Goal: Transaction & Acquisition: Book appointment/travel/reservation

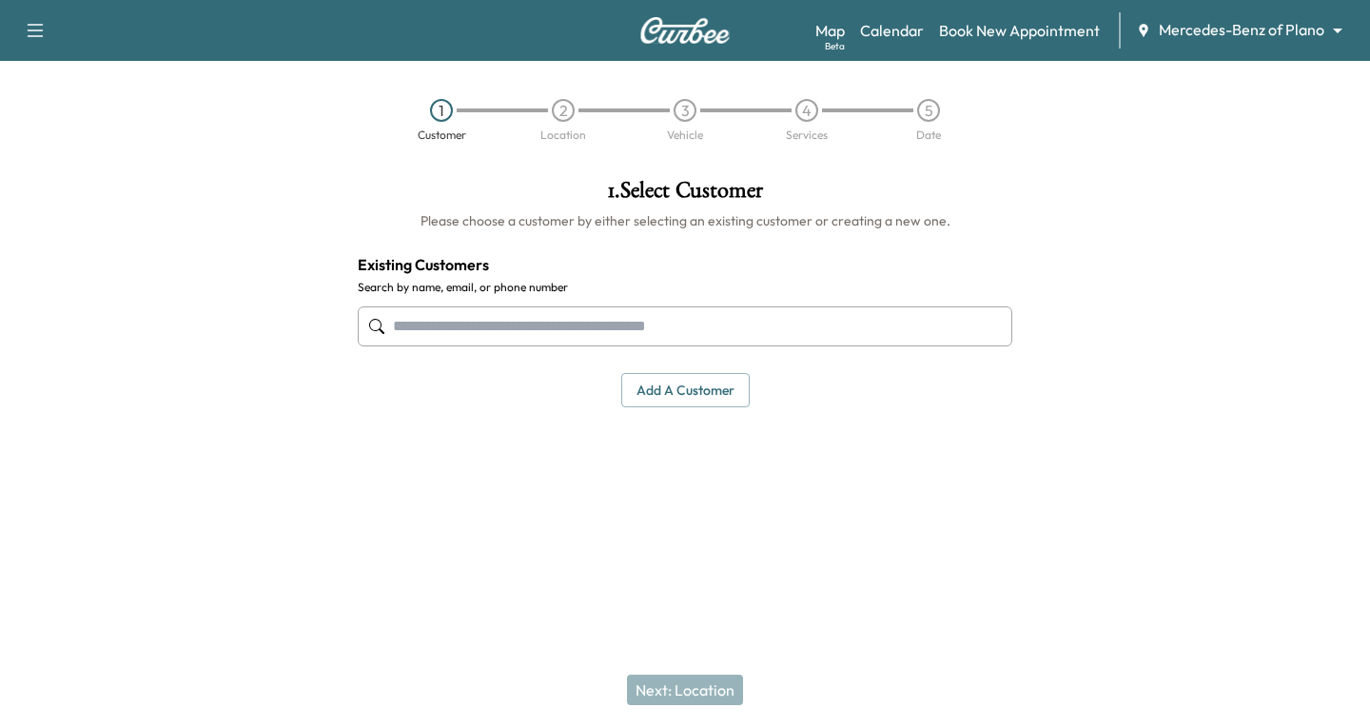
click at [397, 321] on input "text" at bounding box center [685, 326] width 654 height 40
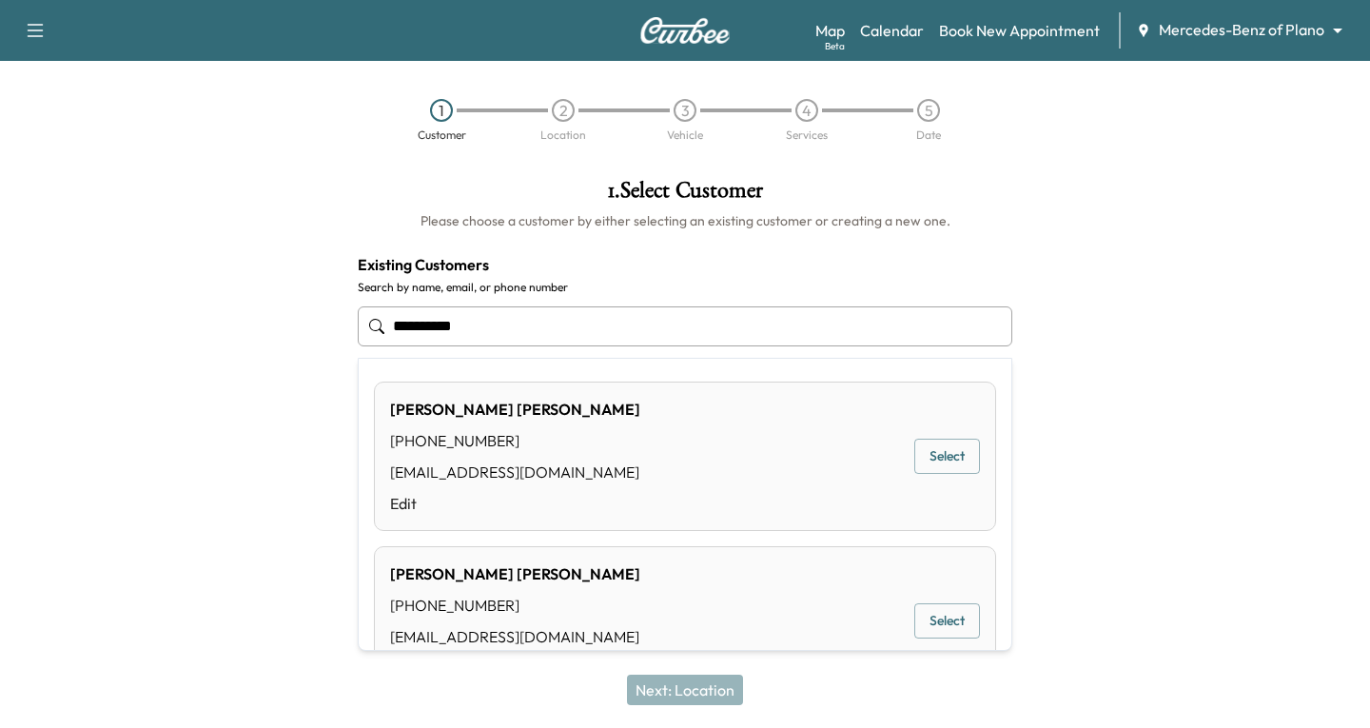
click at [937, 460] on button "Select" at bounding box center [947, 455] width 66 height 35
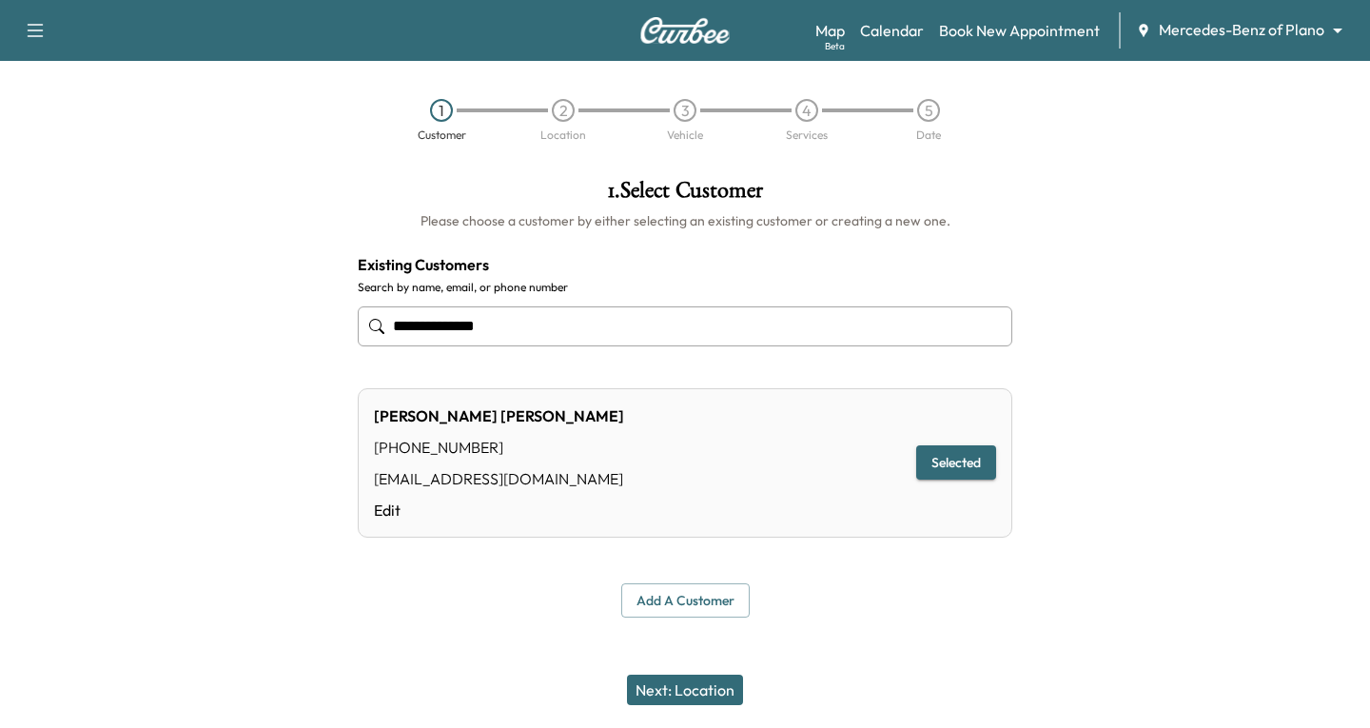
type input "**********"
click at [685, 689] on button "Next: Location" at bounding box center [685, 689] width 116 height 30
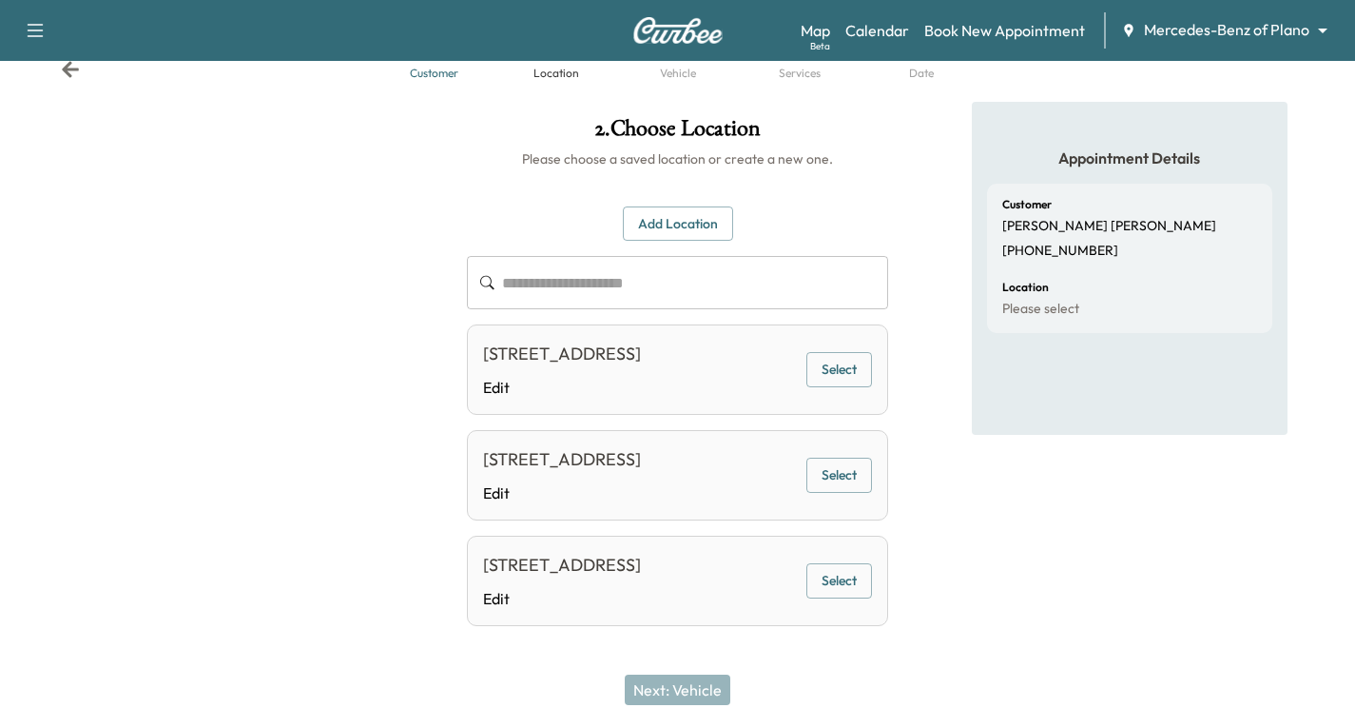
scroll to position [95, 0]
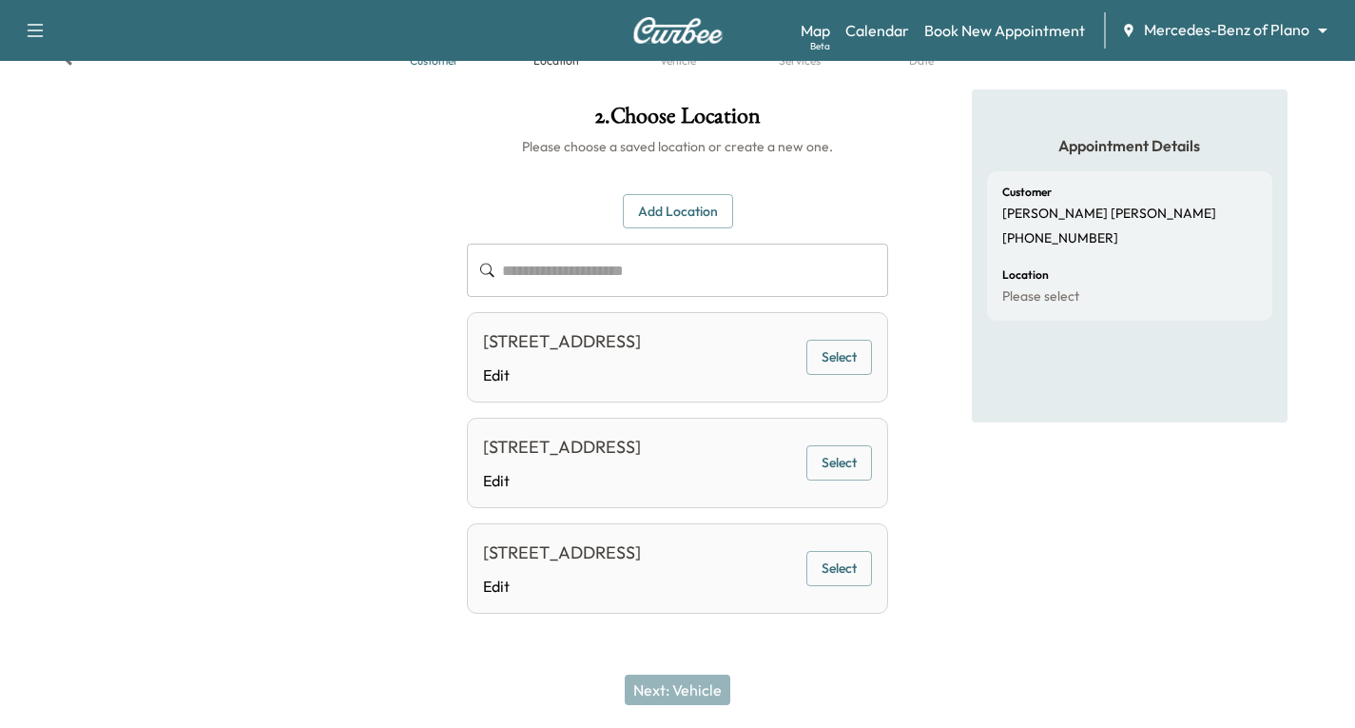
click at [832, 340] on button "Select" at bounding box center [840, 357] width 66 height 35
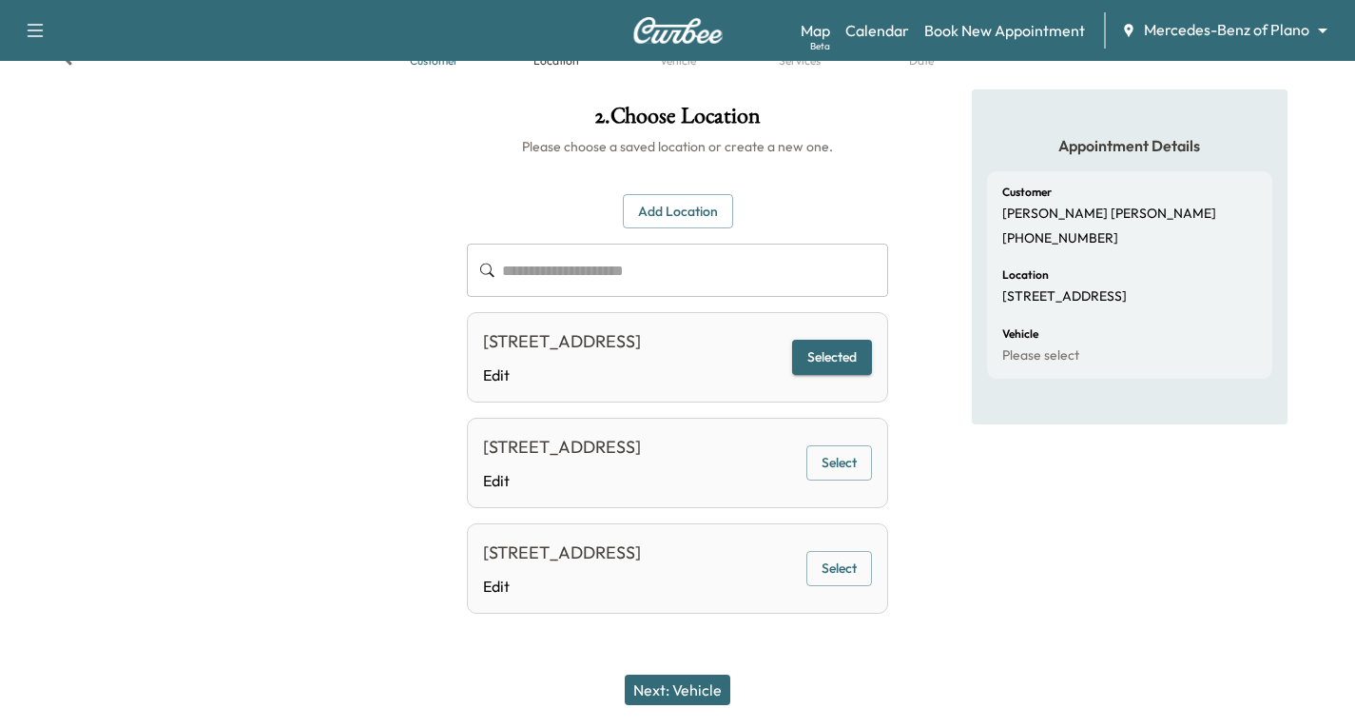
click at [684, 694] on button "Next: Vehicle" at bounding box center [678, 689] width 106 height 30
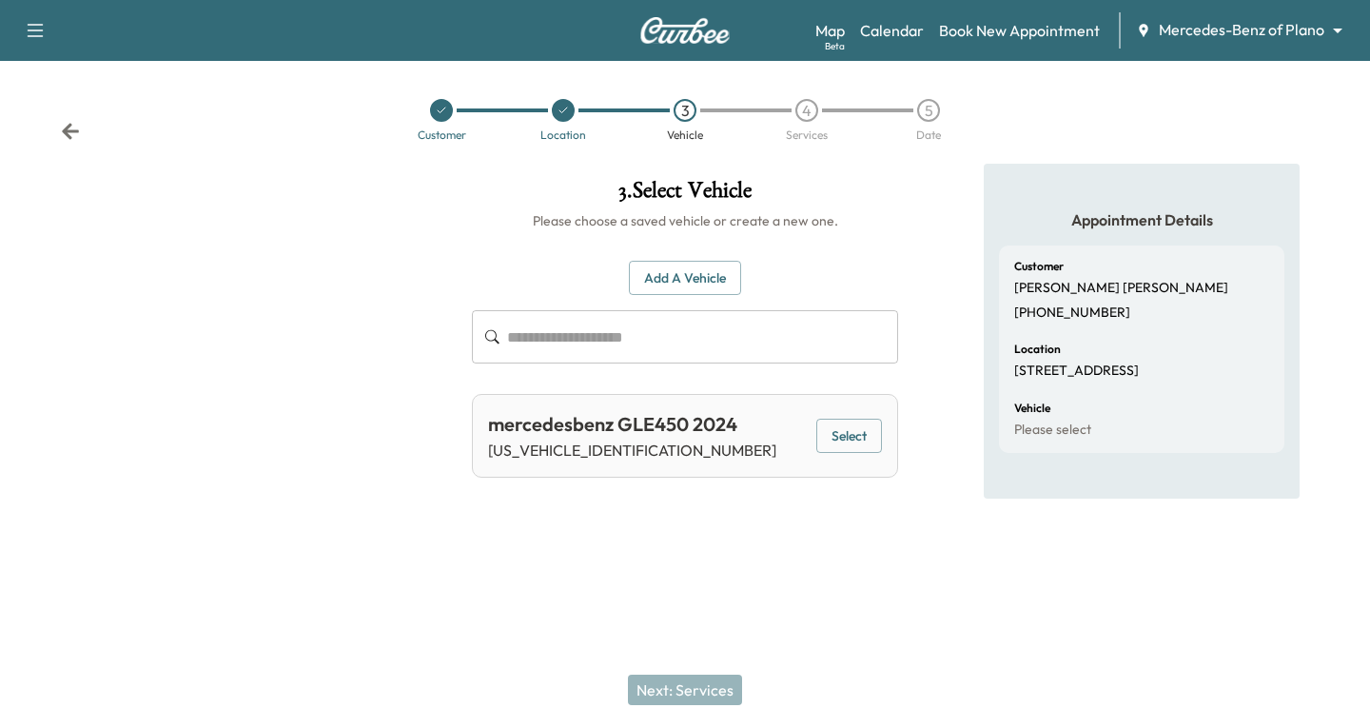
click at [649, 269] on button "Add a Vehicle" at bounding box center [685, 278] width 112 height 35
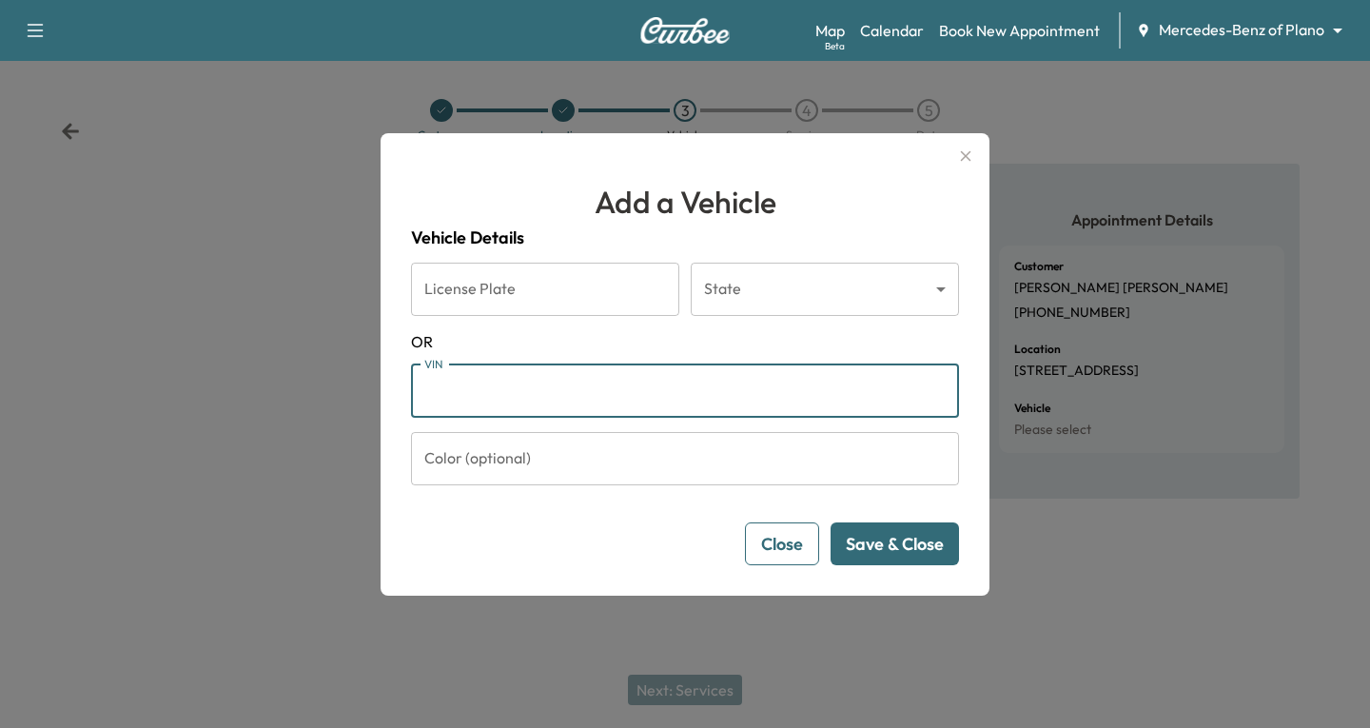
drag, startPoint x: 451, startPoint y: 394, endPoint x: 441, endPoint y: 395, distance: 9.6
click at [441, 395] on input "VIN" at bounding box center [685, 390] width 548 height 53
paste input "**********"
type input "**********"
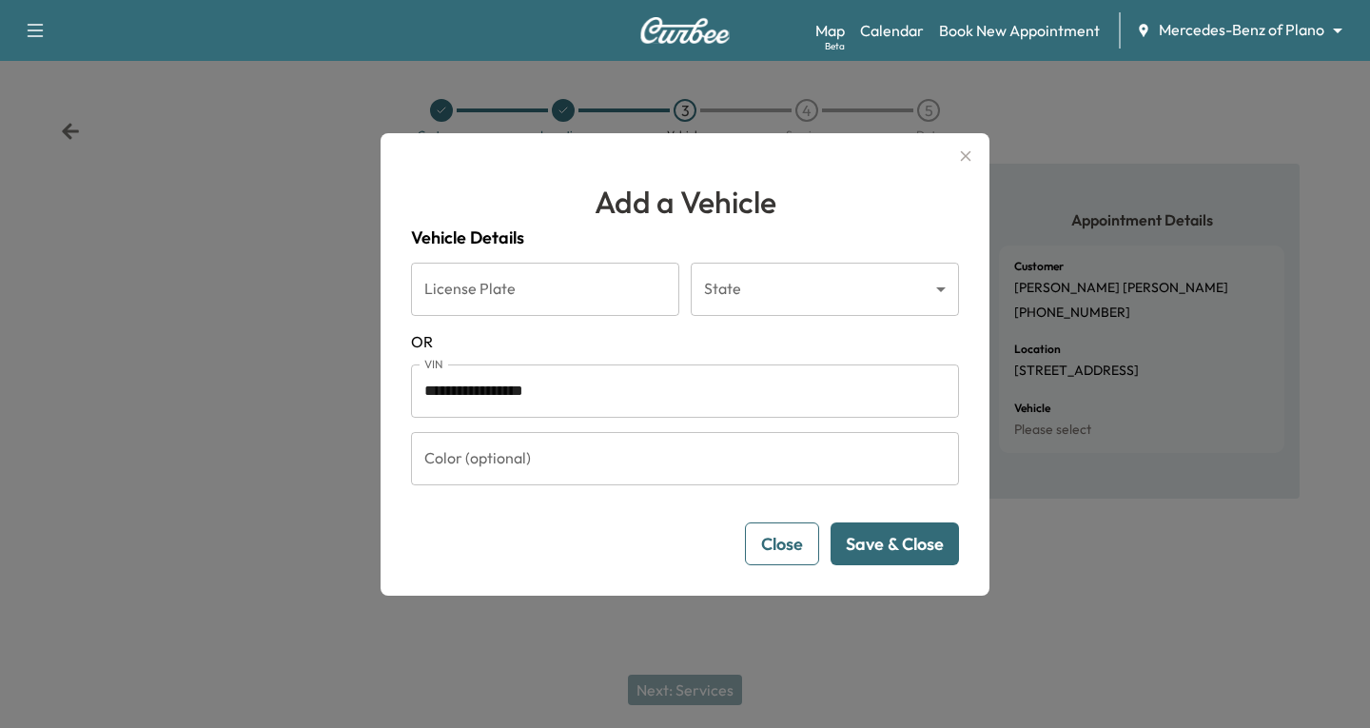
click at [892, 546] on button "Save & Close" at bounding box center [894, 543] width 128 height 43
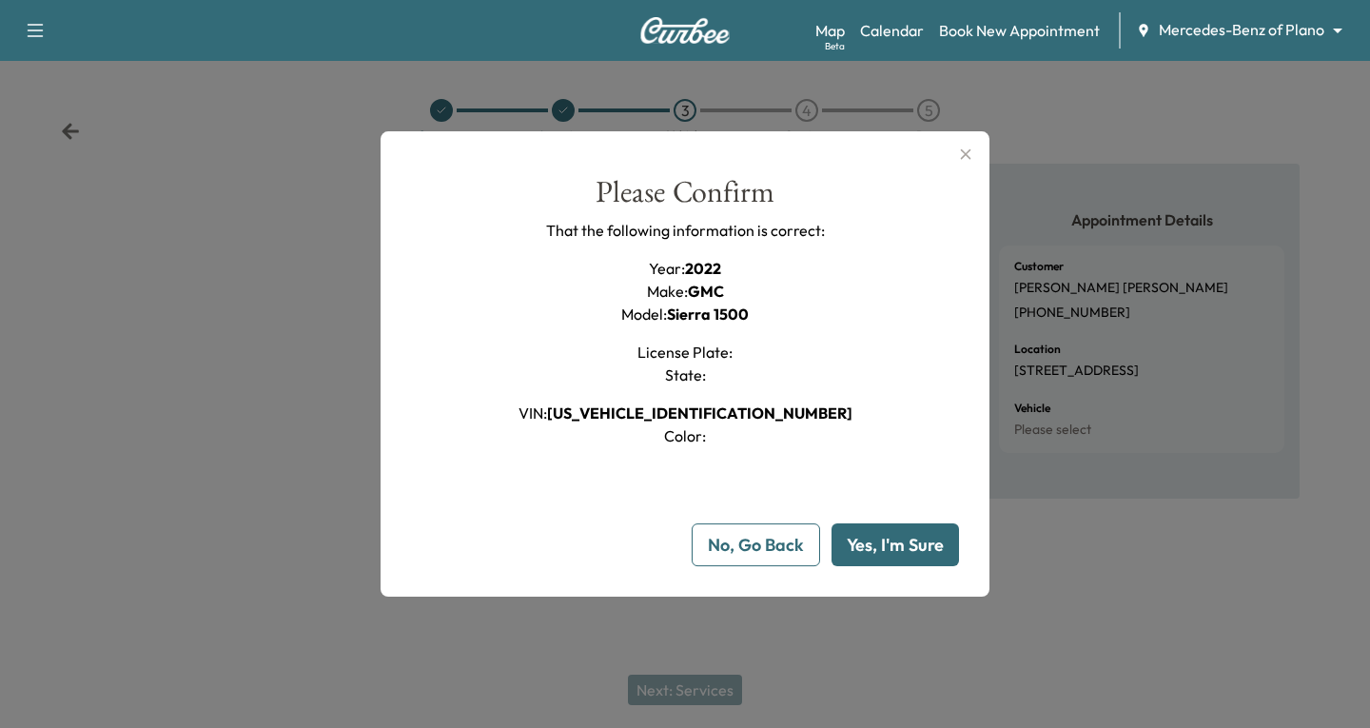
click at [882, 540] on button "Yes, I'm Sure" at bounding box center [894, 544] width 127 height 43
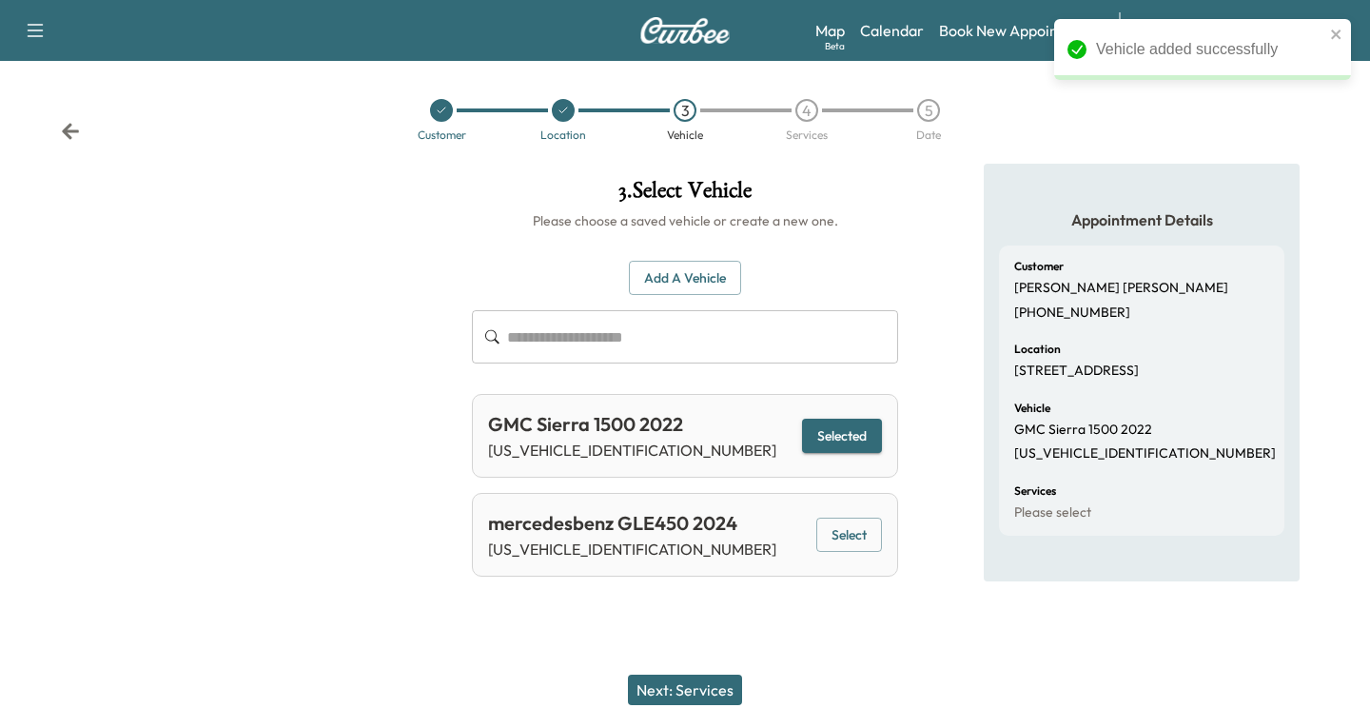
click at [693, 688] on button "Next: Services" at bounding box center [685, 689] width 114 height 30
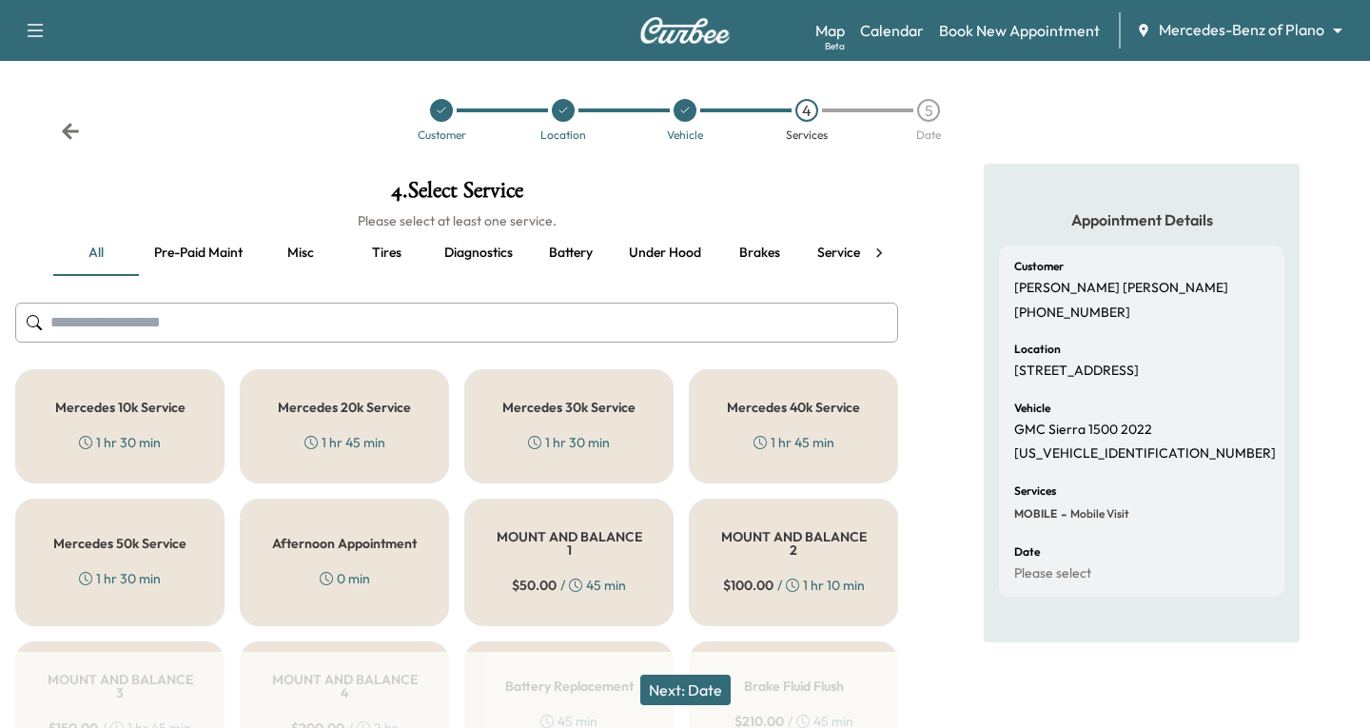
click at [1322, 33] on body "Support Log Out Map Beta Calendar Book New Appointment Mercedes-Benz of Plano *…" at bounding box center [685, 364] width 1370 height 728
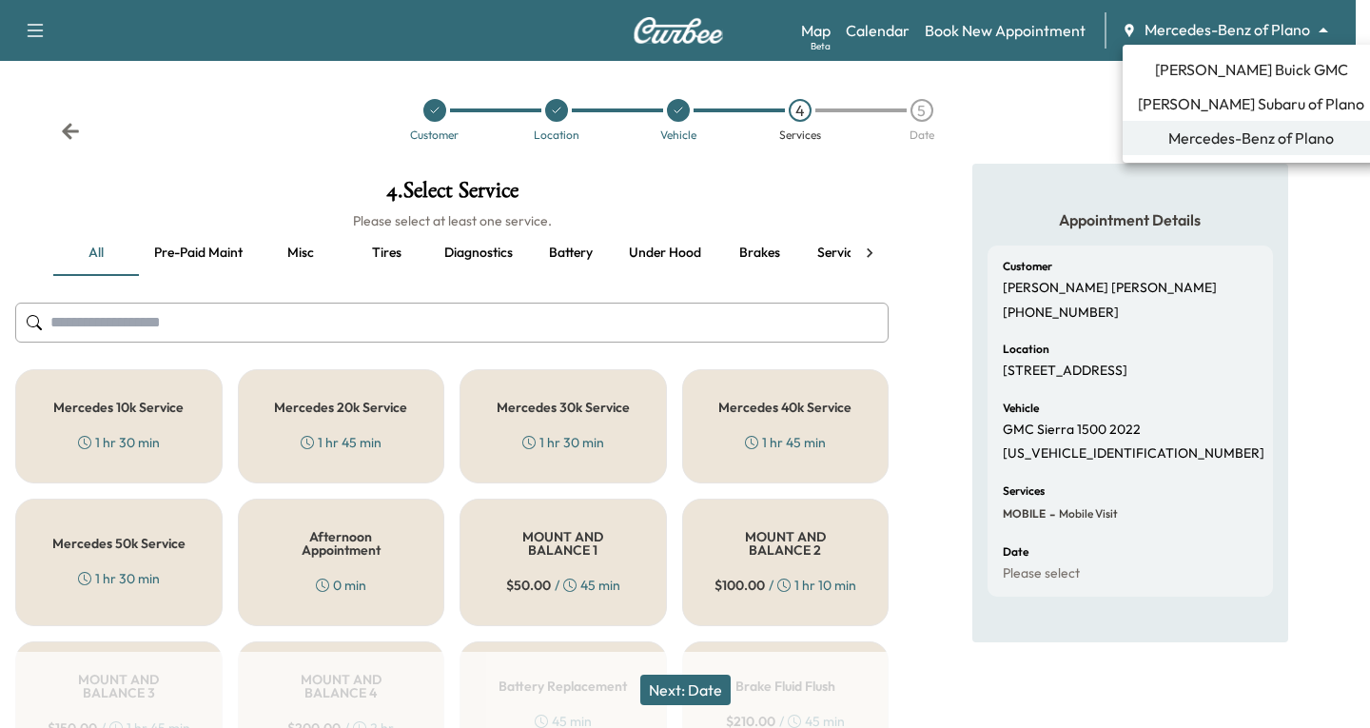
click at [1220, 72] on span "[PERSON_NAME] Buick GMC" at bounding box center [1251, 69] width 193 height 23
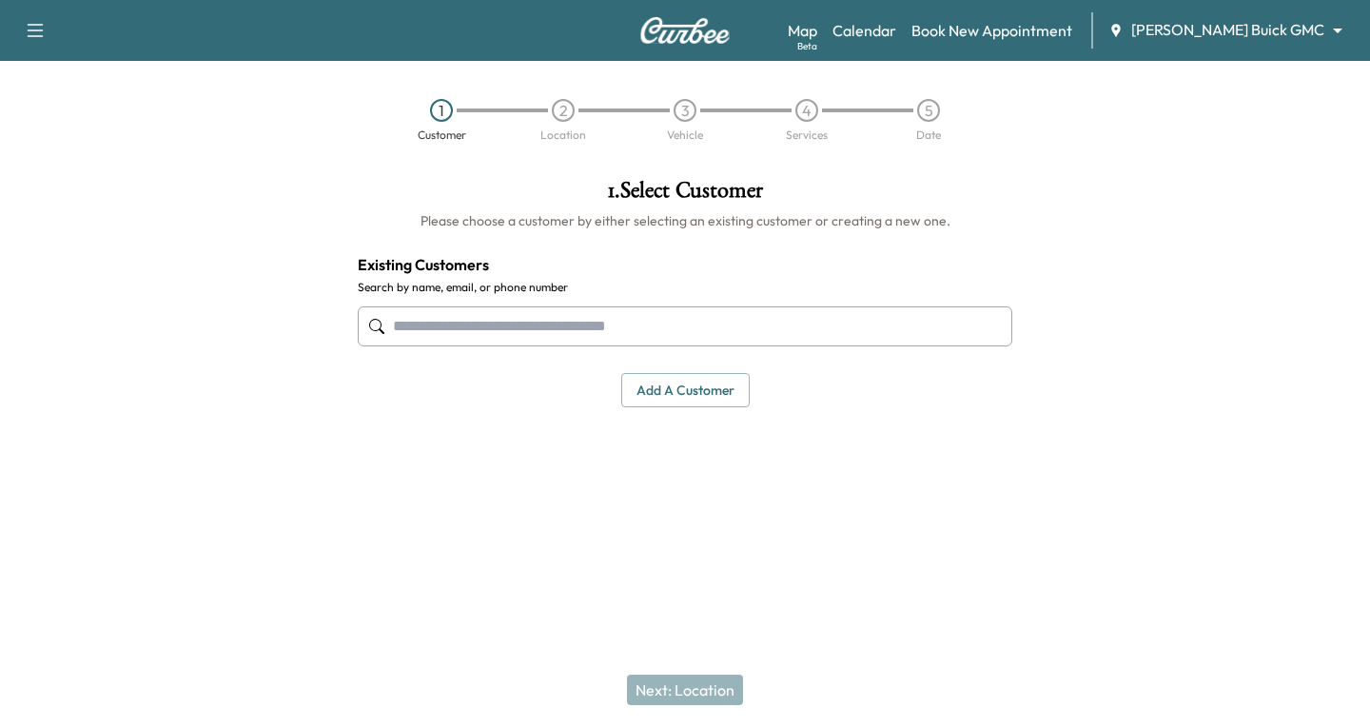
click at [402, 321] on input "text" at bounding box center [685, 326] width 654 height 40
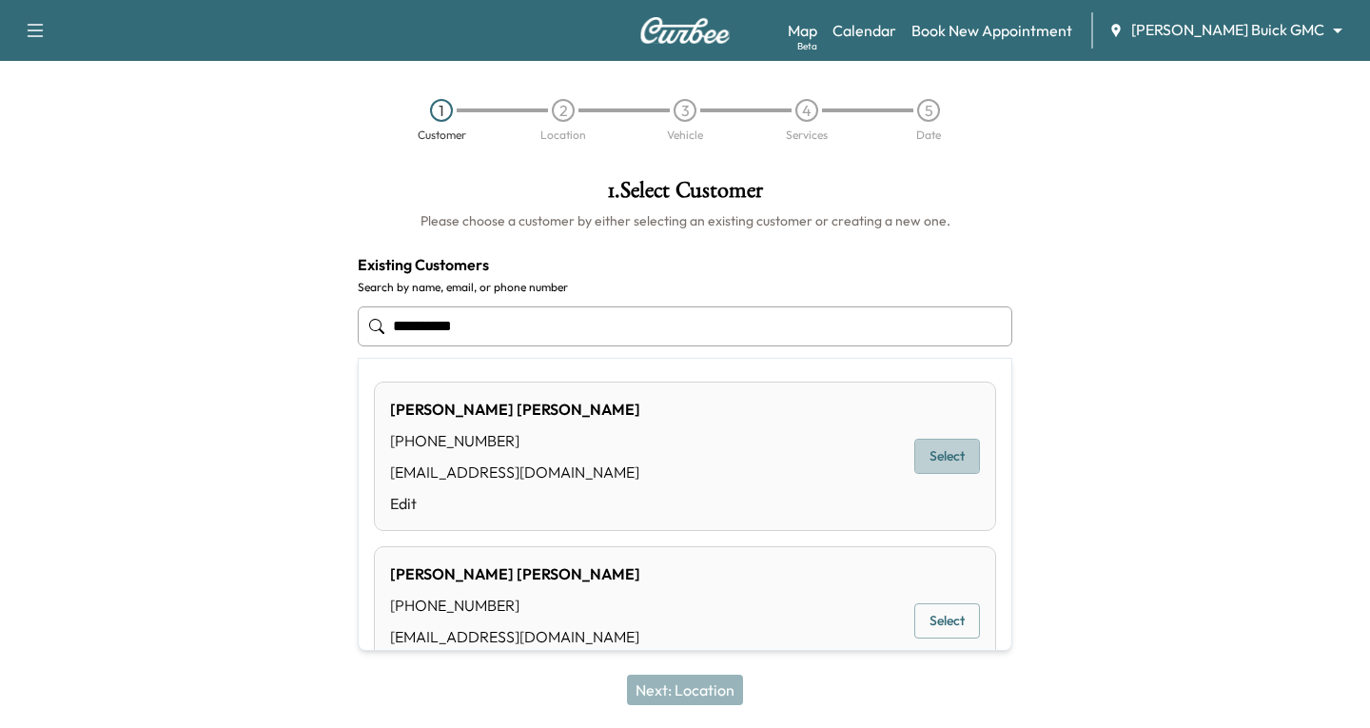
click at [962, 459] on button "Select" at bounding box center [947, 455] width 66 height 35
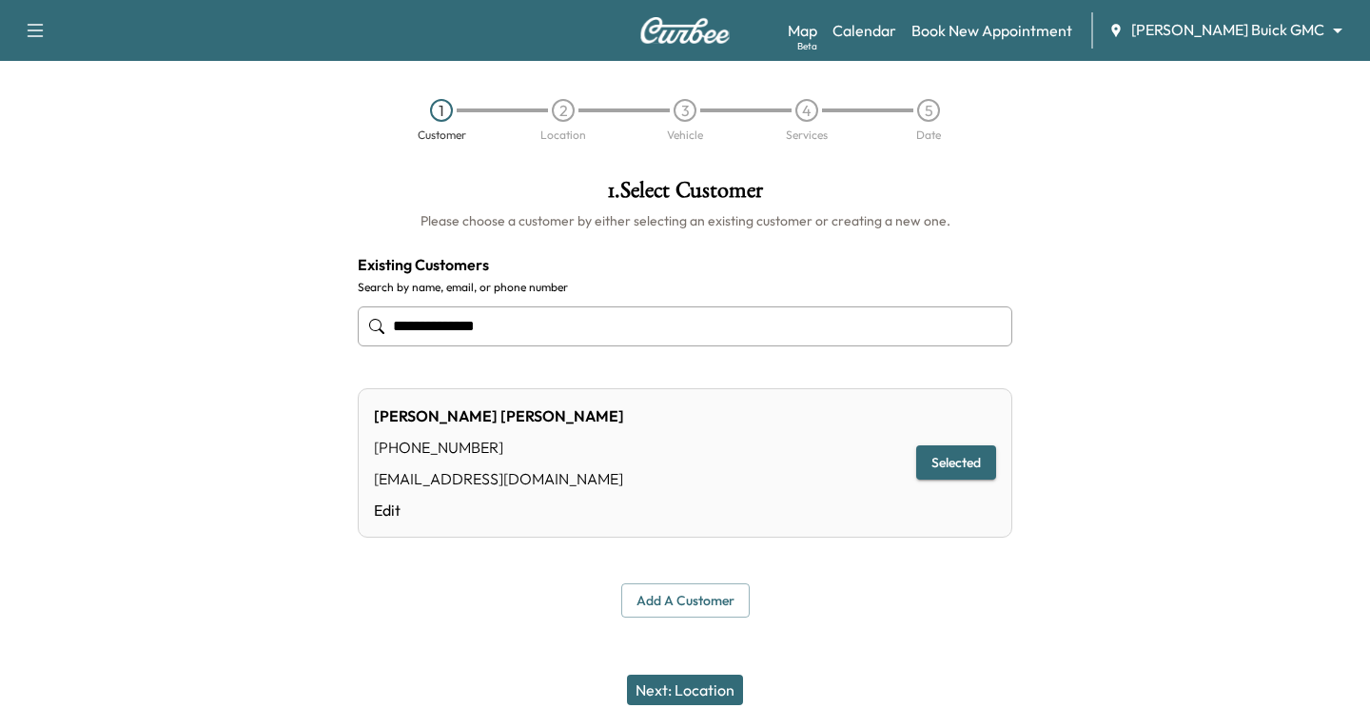
type input "**********"
click at [717, 683] on button "Next: Location" at bounding box center [685, 689] width 116 height 30
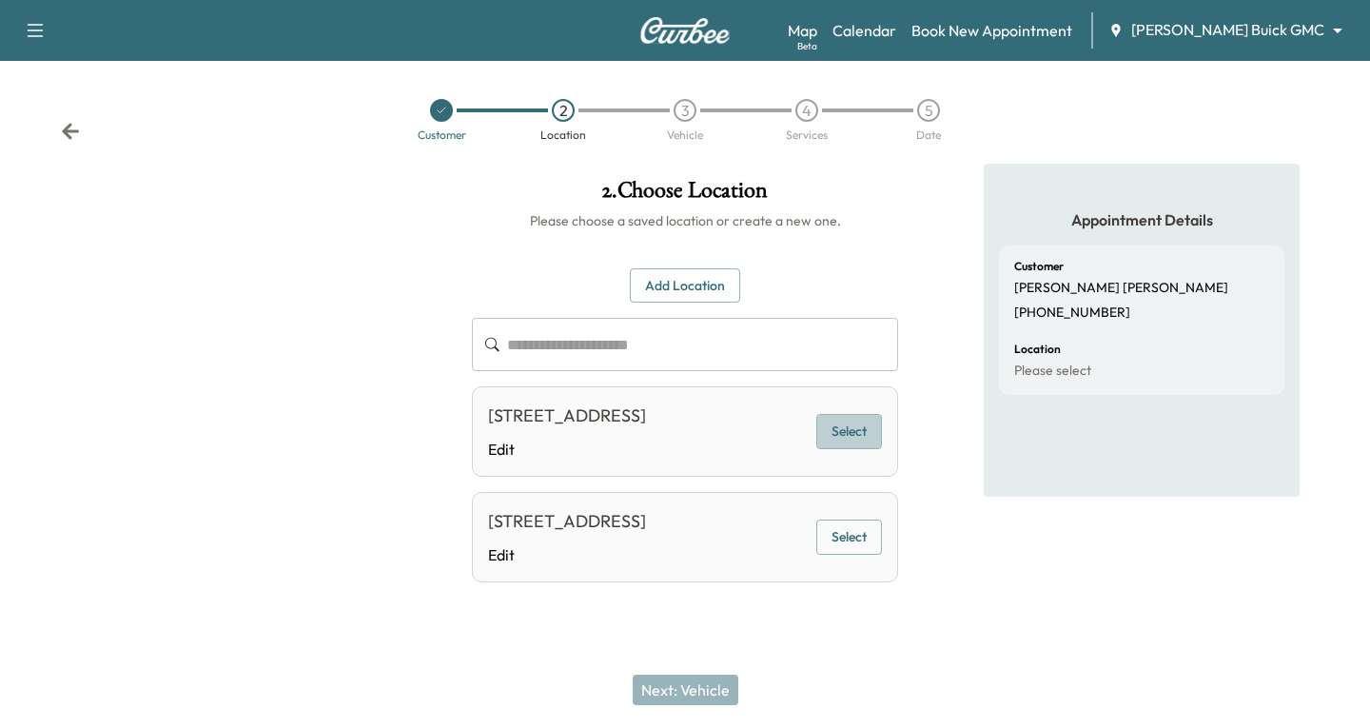
click at [837, 424] on button "Select" at bounding box center [849, 431] width 66 height 35
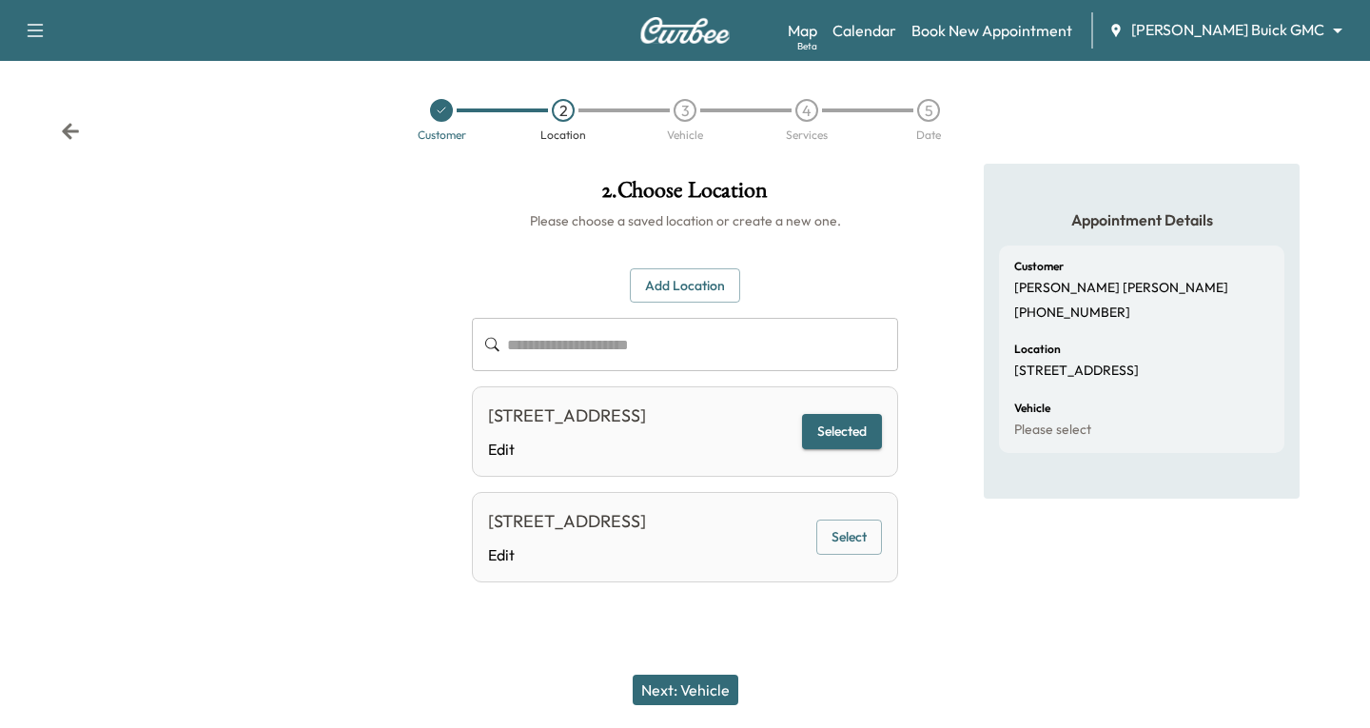
click at [693, 684] on button "Next: Vehicle" at bounding box center [685, 689] width 106 height 30
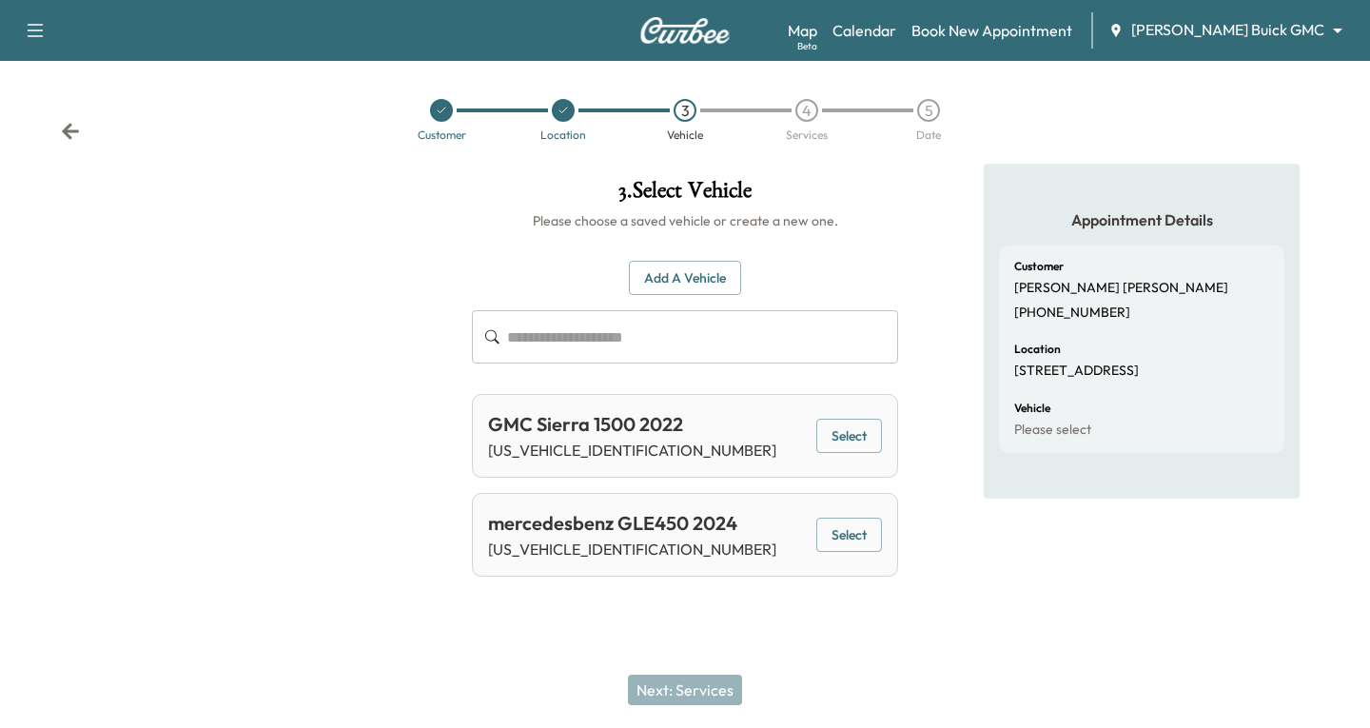
click at [855, 439] on button "Select" at bounding box center [849, 435] width 66 height 35
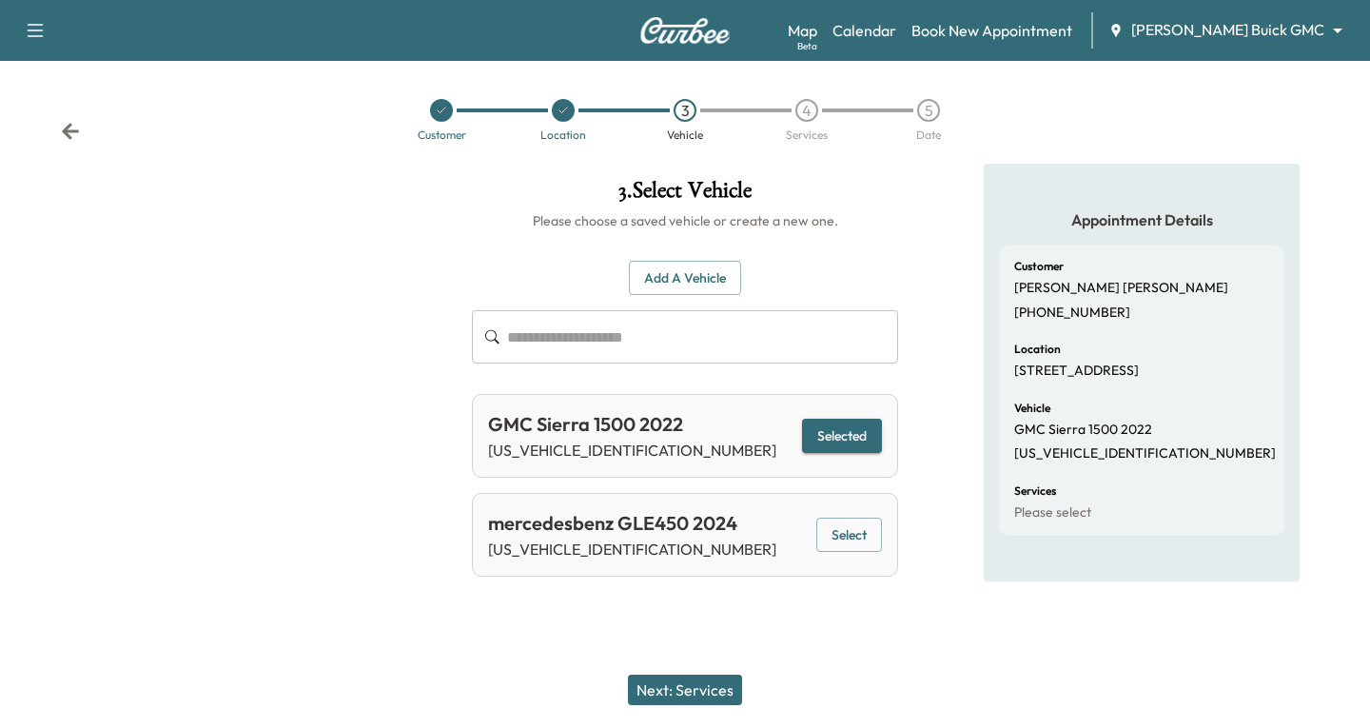
click at [688, 682] on button "Next: Services" at bounding box center [685, 689] width 114 height 30
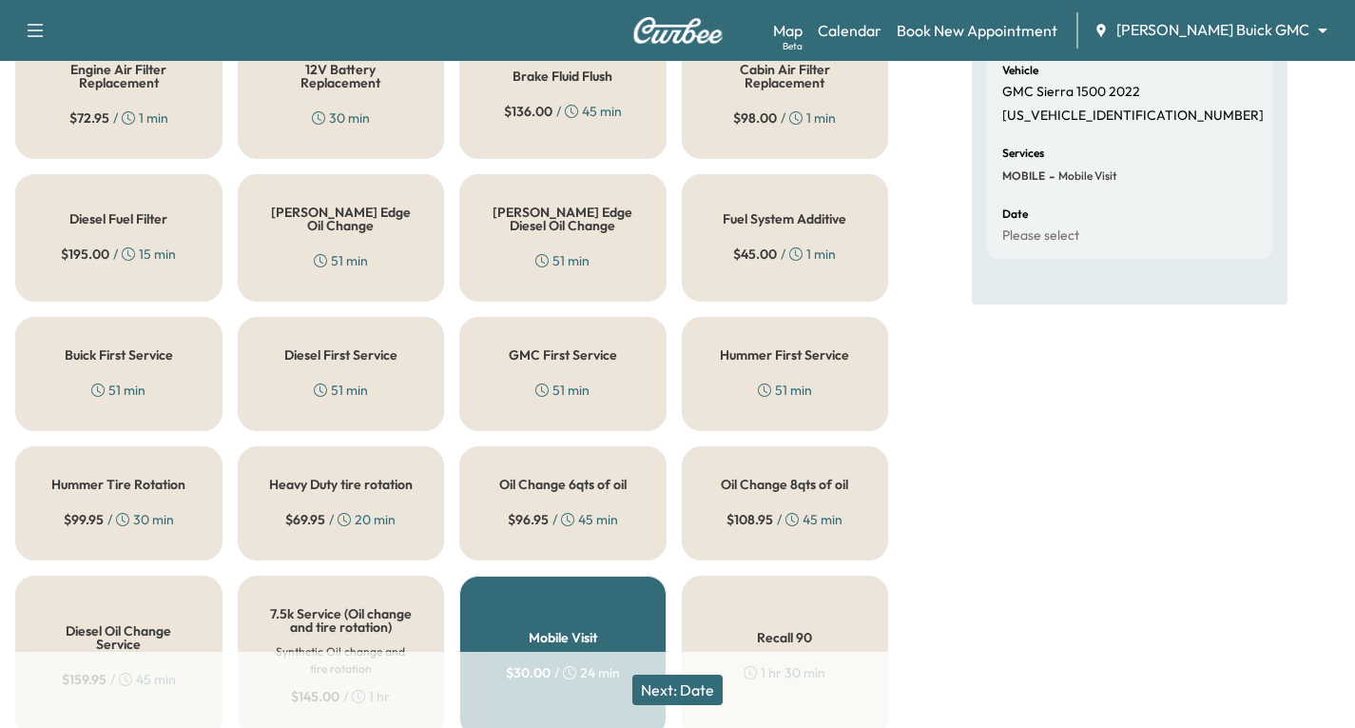
scroll to position [380, 0]
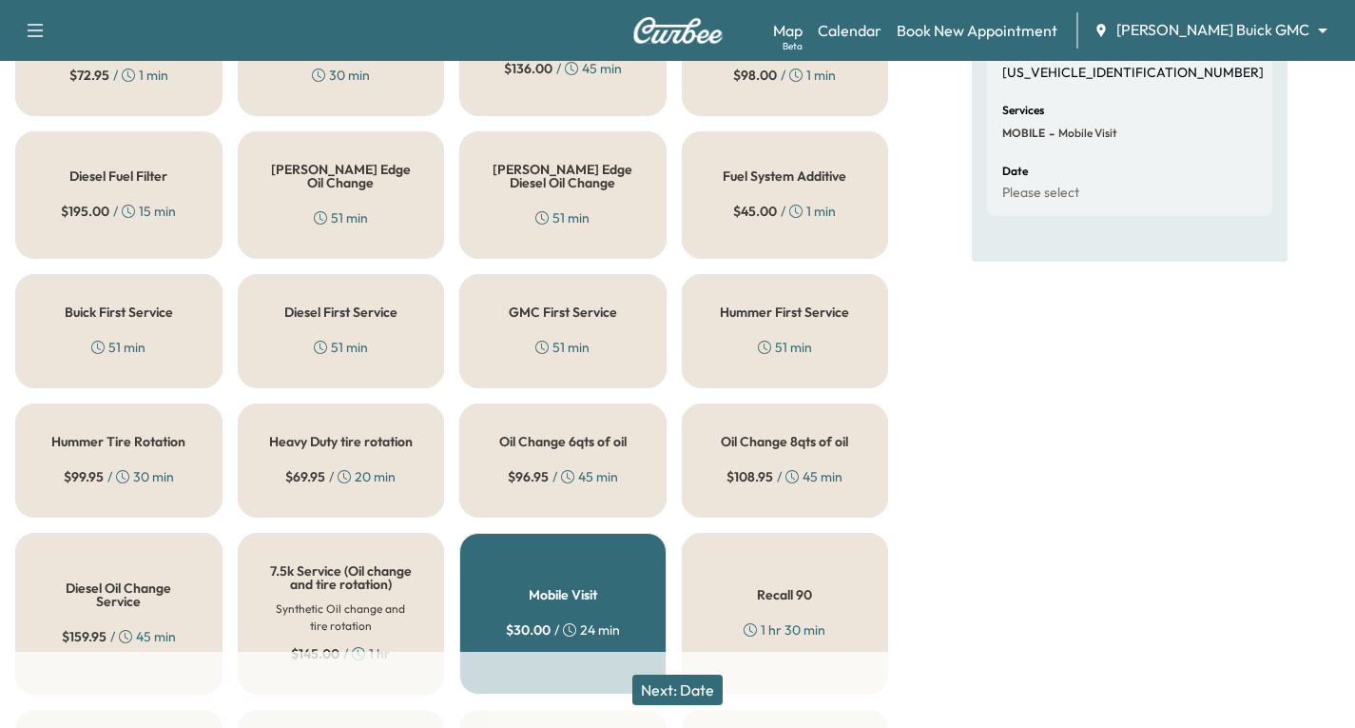
click at [805, 457] on div "Oil Change 8qts of oil $ 108.95 / 45 min" at bounding box center [785, 460] width 207 height 114
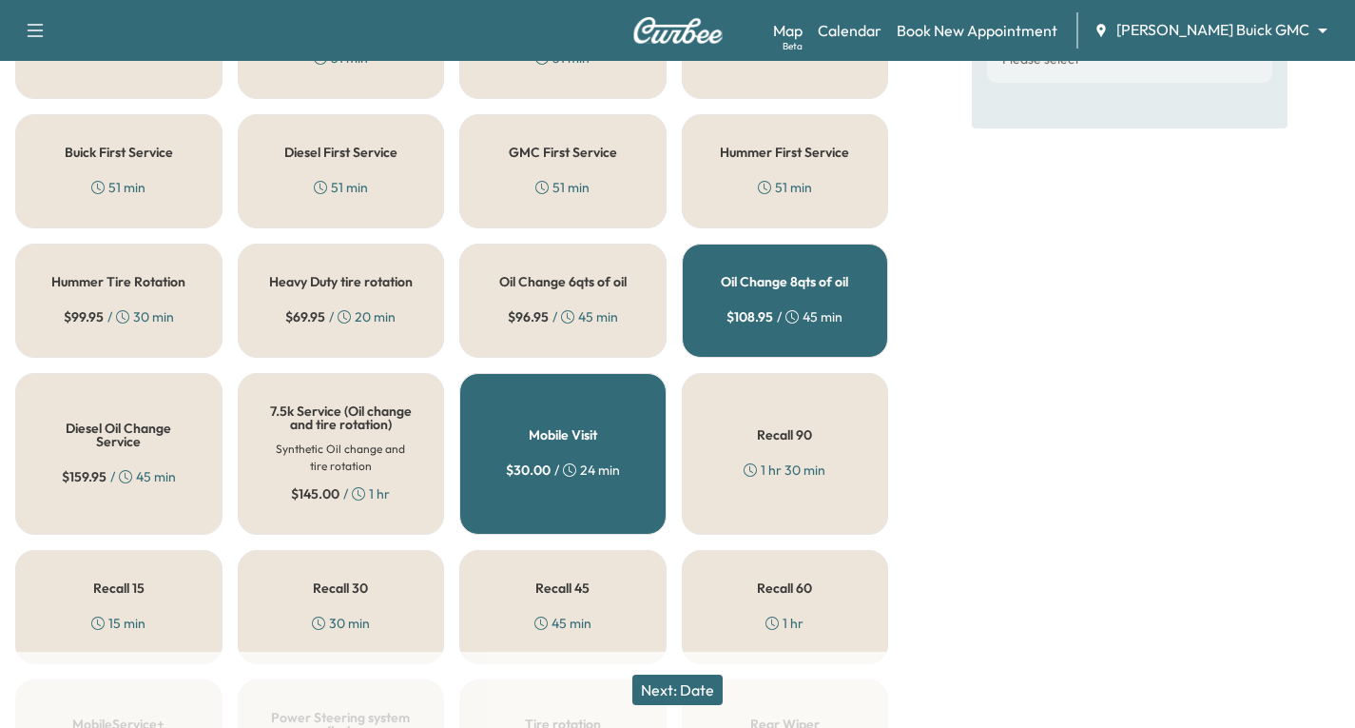
scroll to position [571, 0]
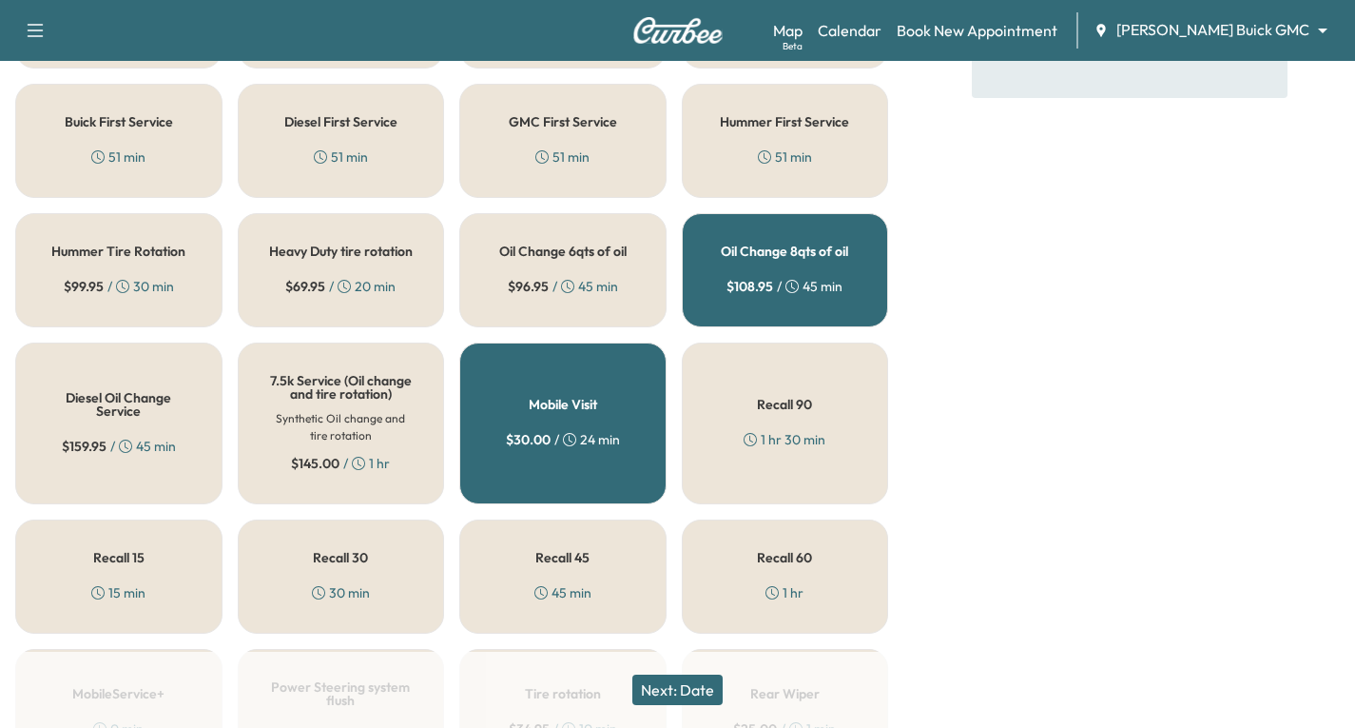
click at [332, 564] on h5 "Recall 30" at bounding box center [340, 557] width 55 height 13
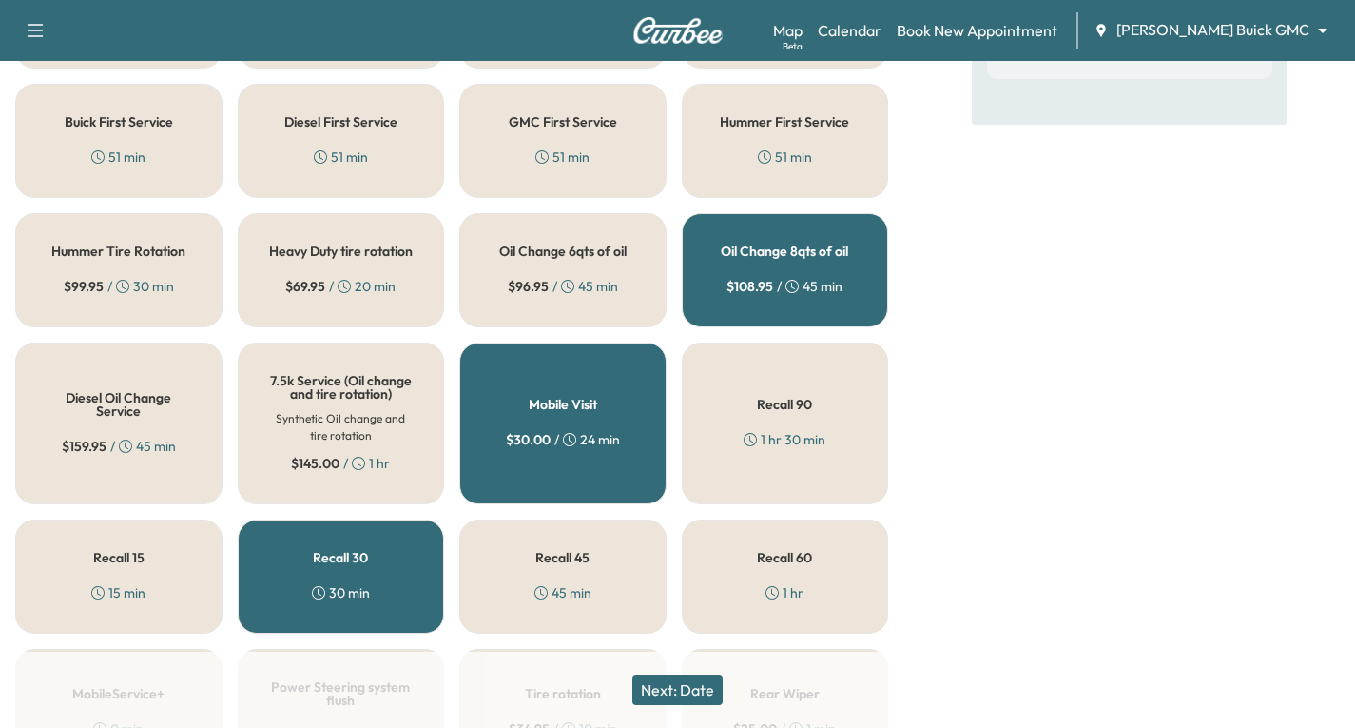
click at [668, 690] on button "Next: Date" at bounding box center [677, 689] width 90 height 30
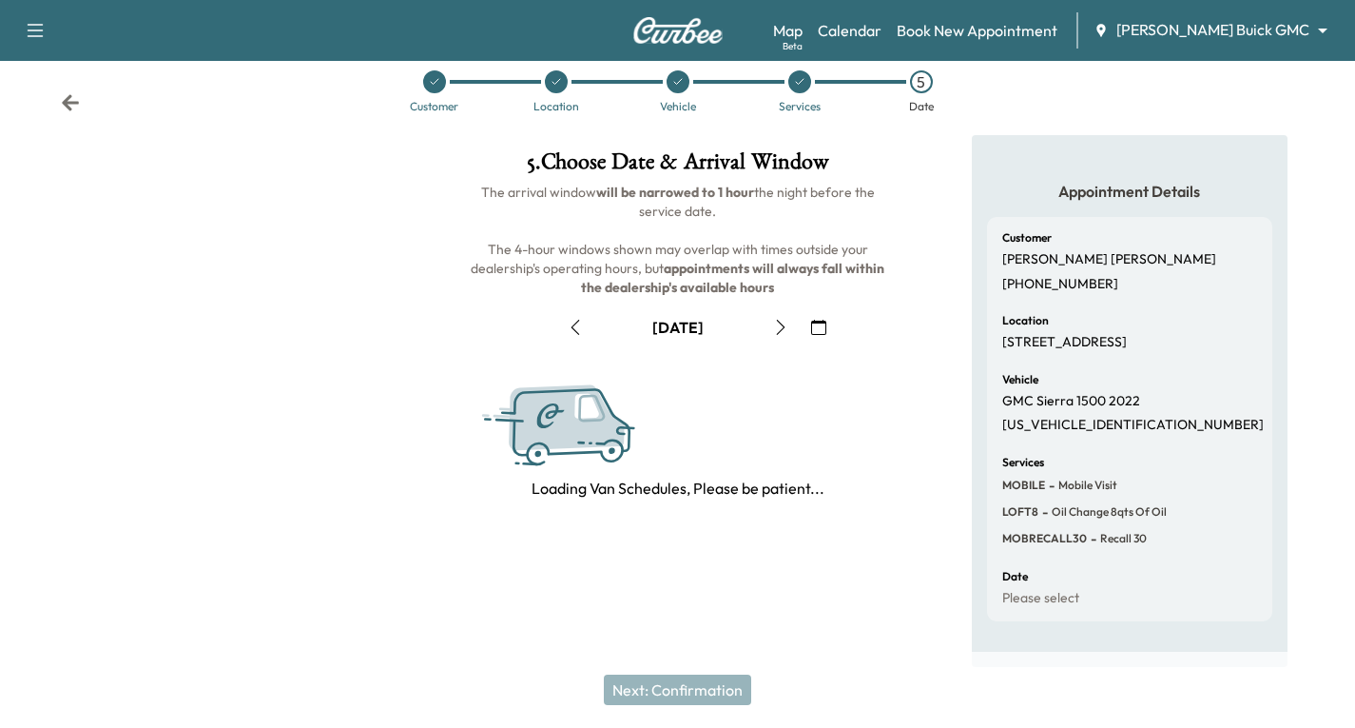
scroll to position [224, 0]
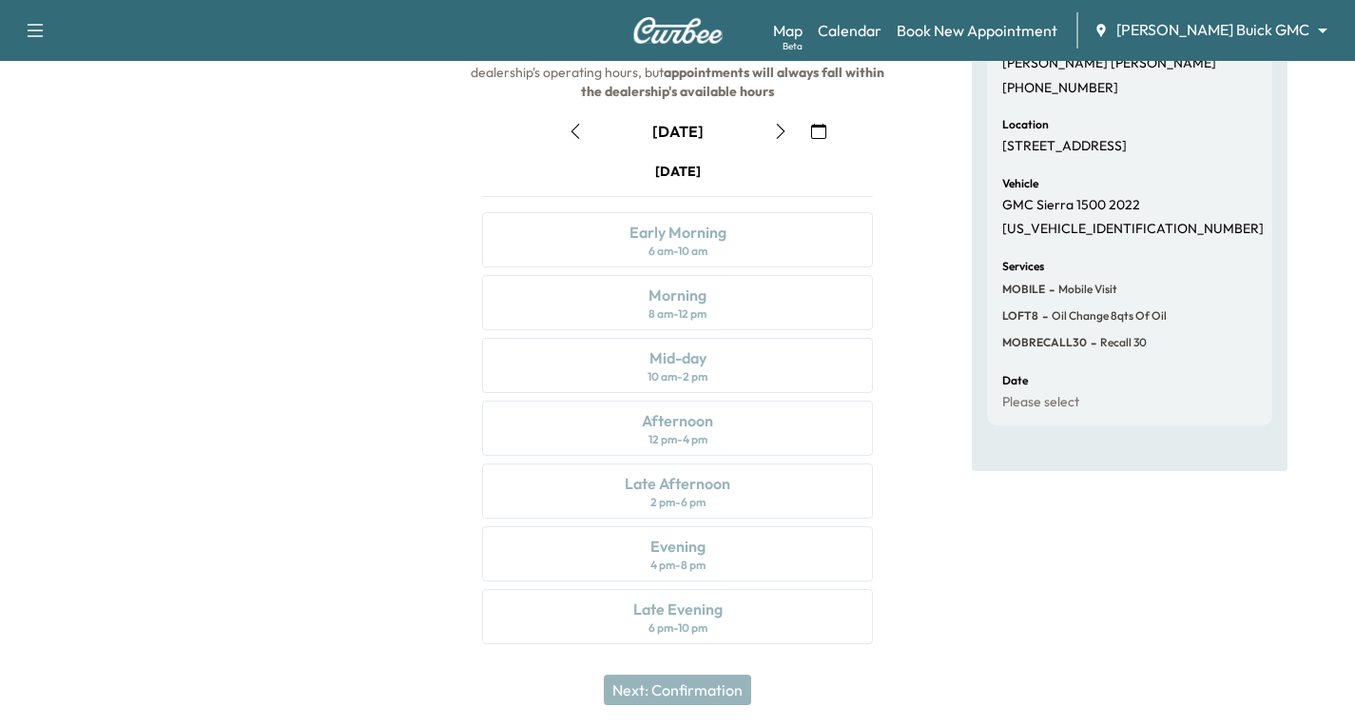
click at [819, 131] on icon "button" at bounding box center [818, 131] width 15 height 15
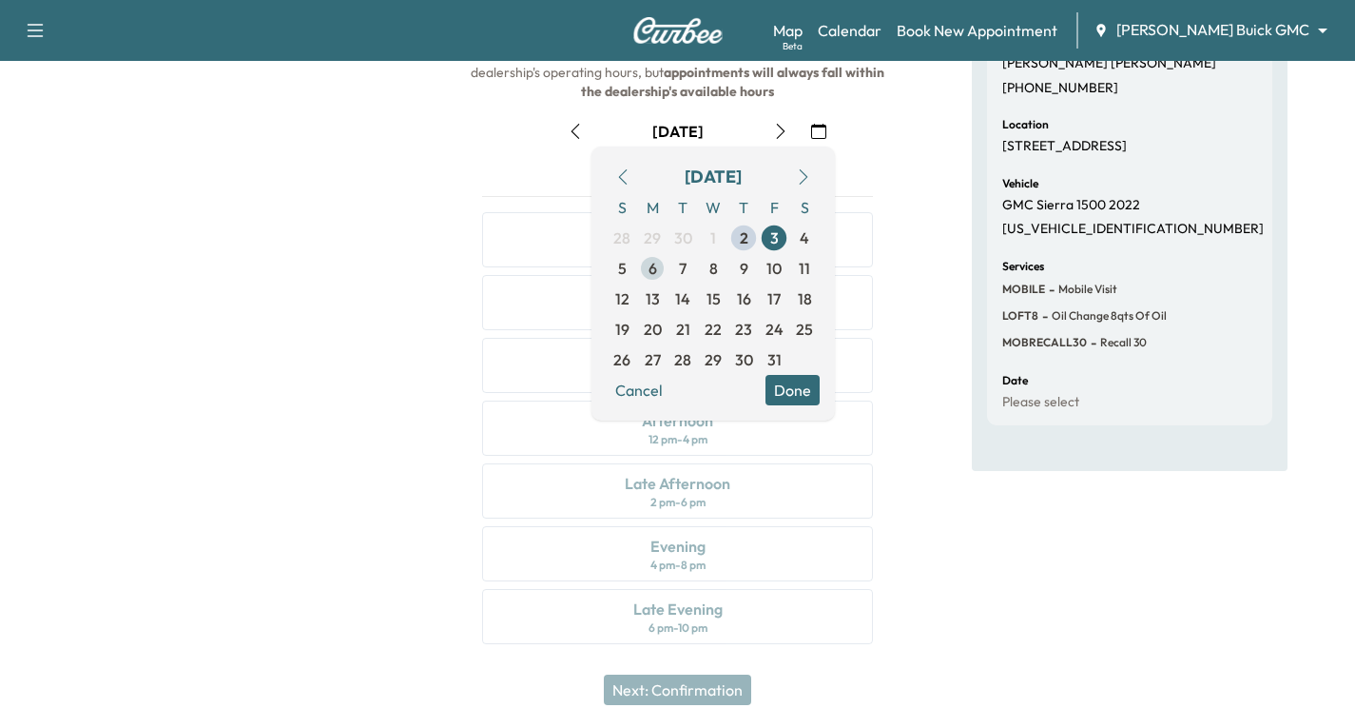
click at [649, 269] on span "6" at bounding box center [653, 268] width 9 height 23
click at [916, 492] on div "Appointment Details Customer [PERSON_NAME] [PHONE_NUMBER] Location [STREET_ADDR…" at bounding box center [1130, 303] width 452 height 728
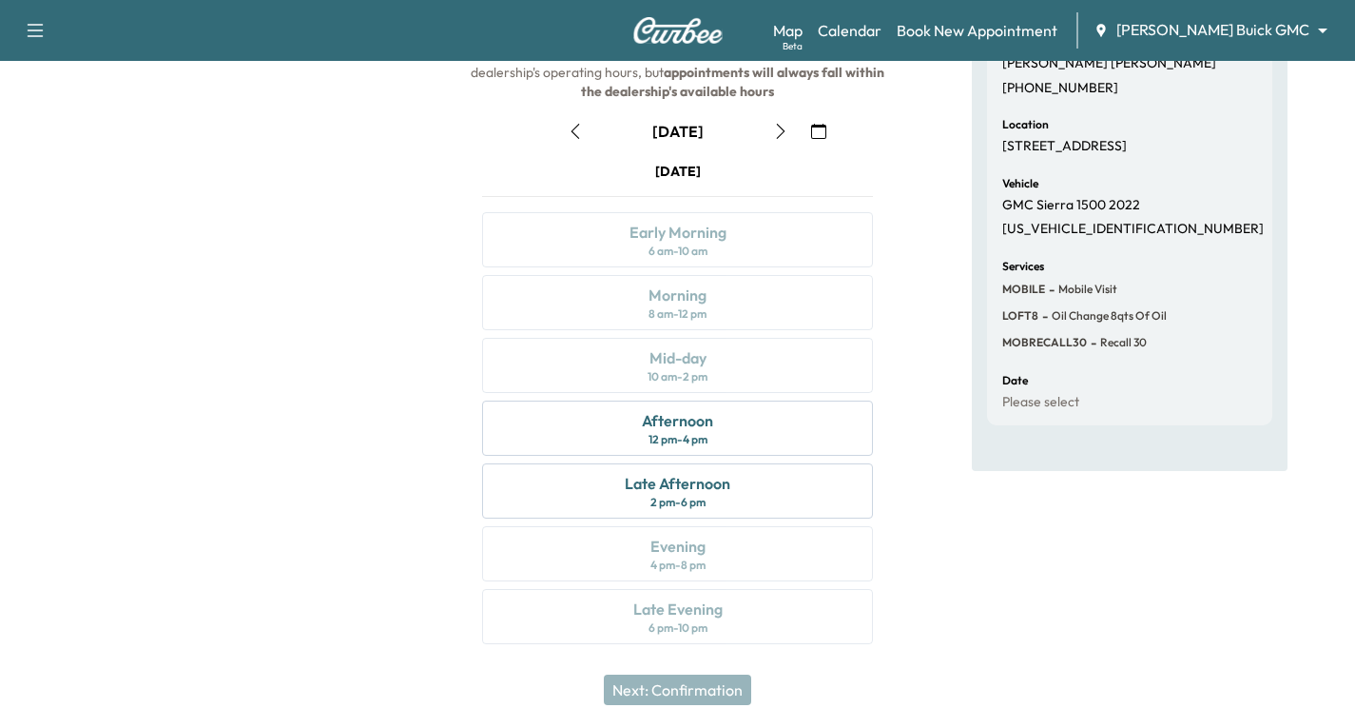
click at [786, 127] on icon "button" at bounding box center [780, 131] width 15 height 15
click at [574, 130] on icon "button" at bounding box center [575, 131] width 15 height 15
click at [740, 420] on div "Afternoon 12 pm - 4 pm" at bounding box center [677, 427] width 391 height 55
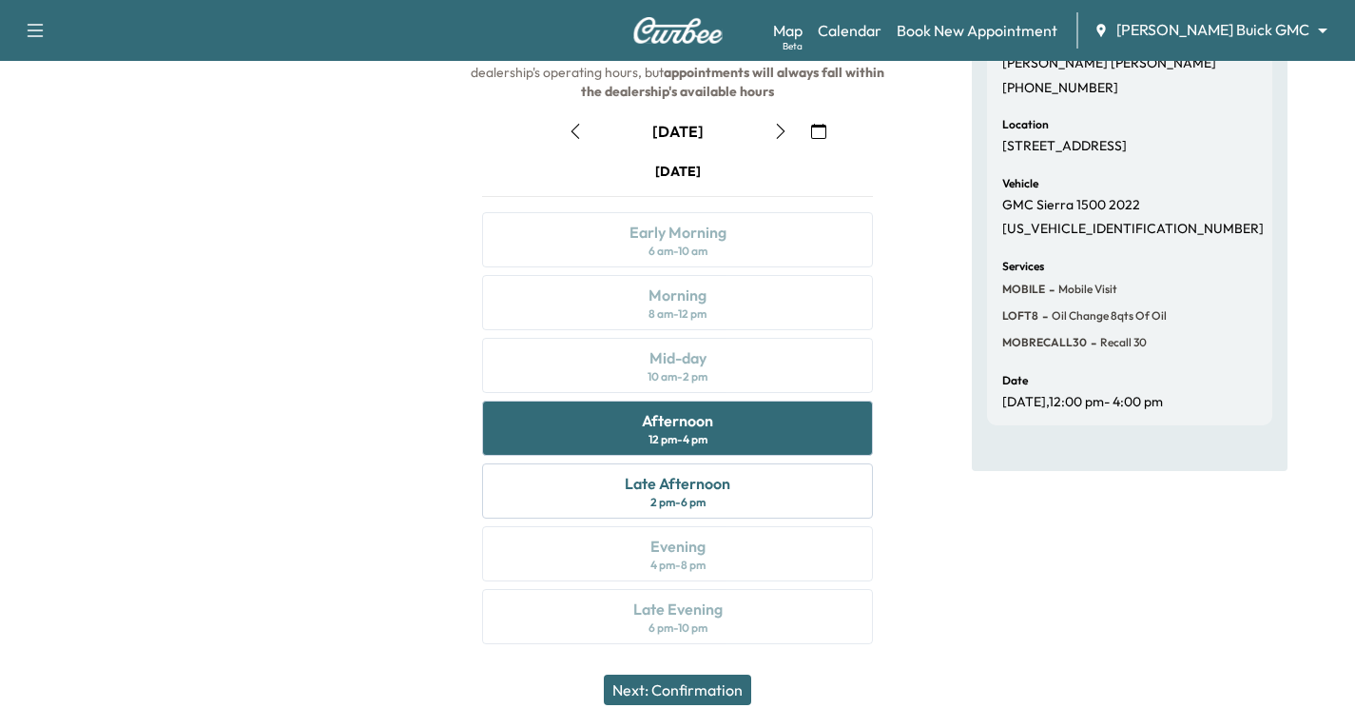
click at [699, 689] on button "Next: Confirmation" at bounding box center [677, 689] width 147 height 30
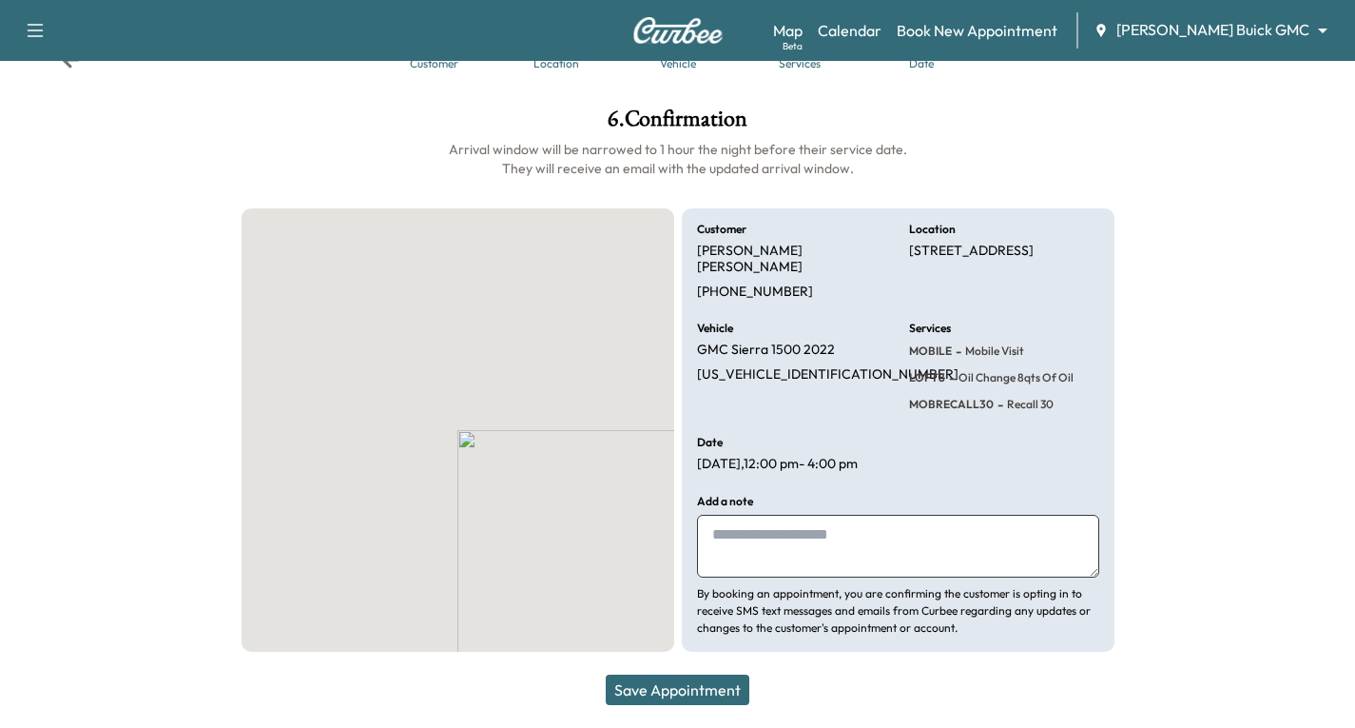
scroll to position [54, 0]
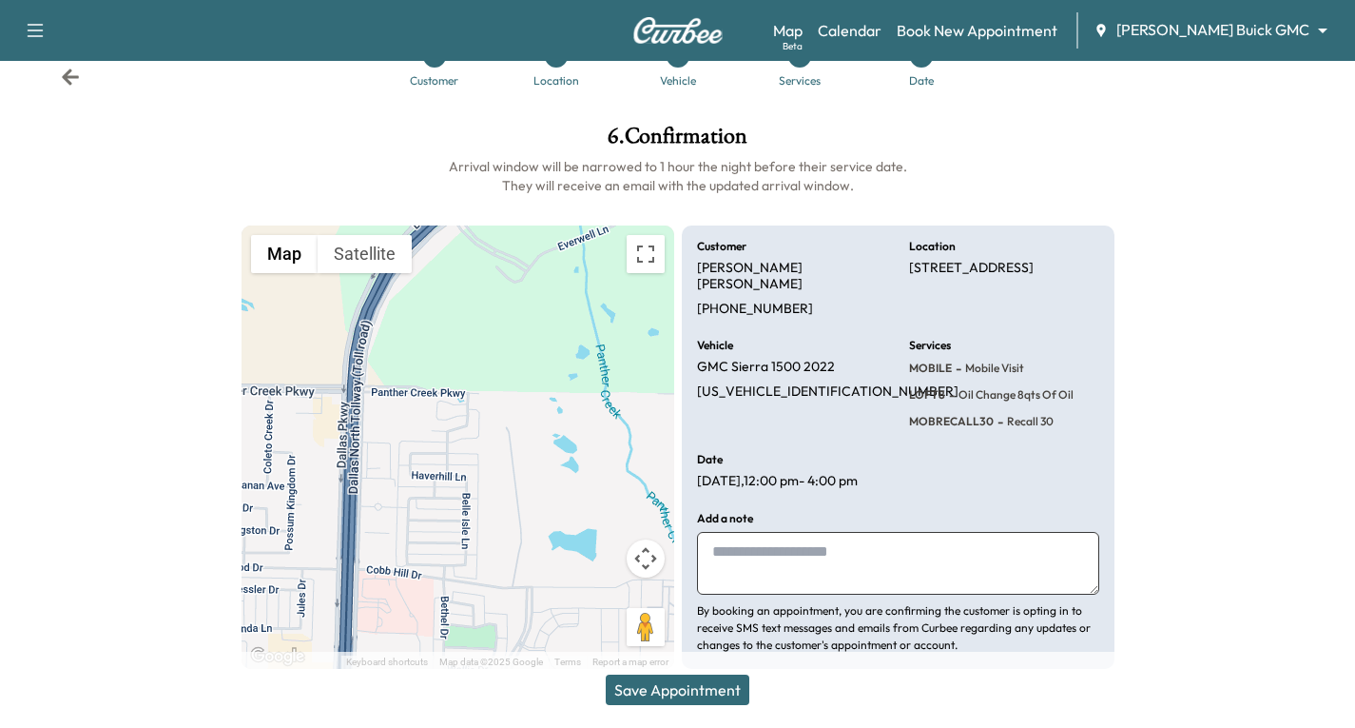
click at [709, 686] on button "Save Appointment" at bounding box center [678, 689] width 144 height 30
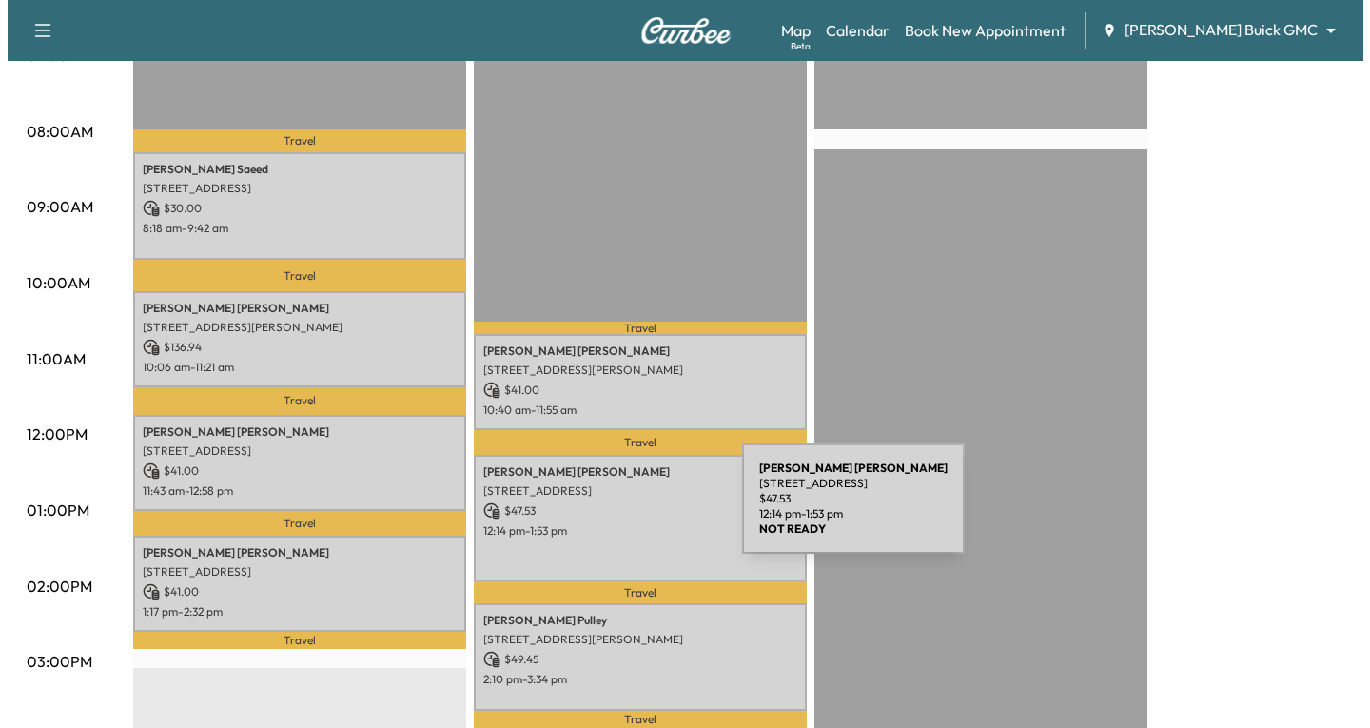
scroll to position [476, 0]
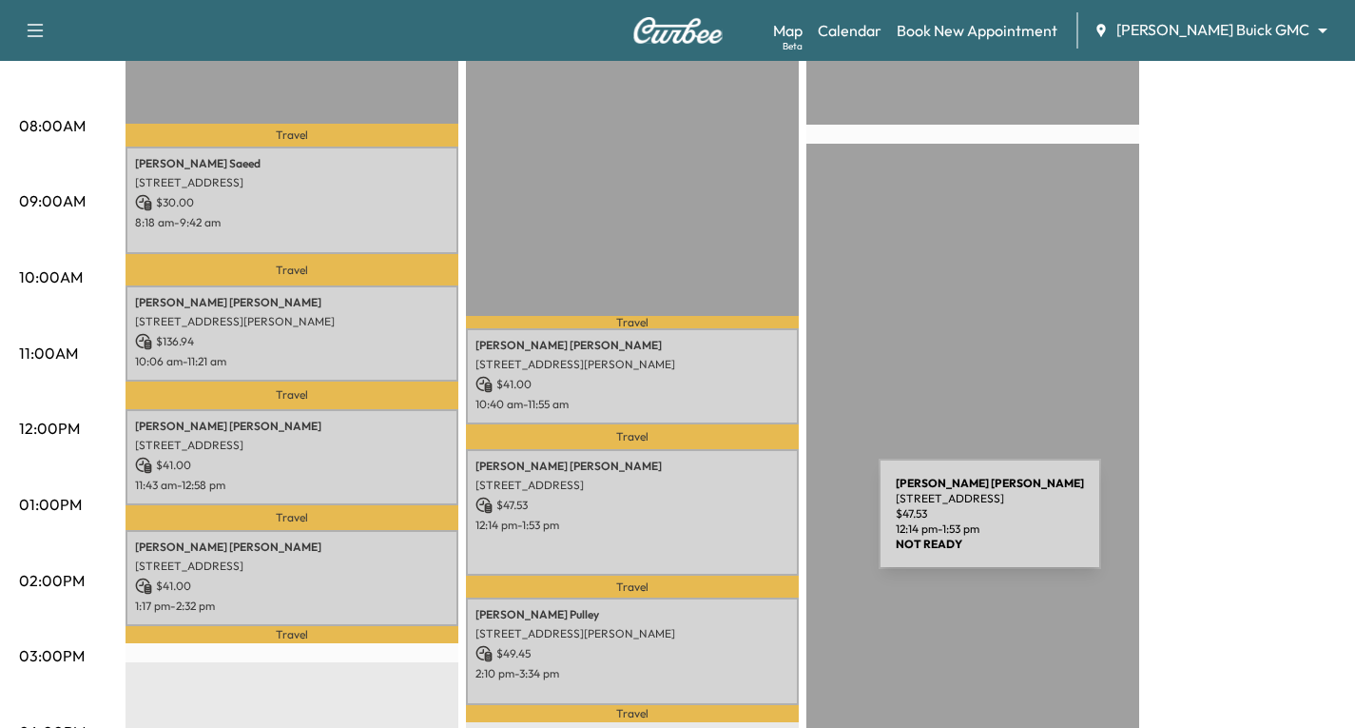
click at [736, 525] on p "12:14 pm - 1:53 pm" at bounding box center [633, 524] width 314 height 15
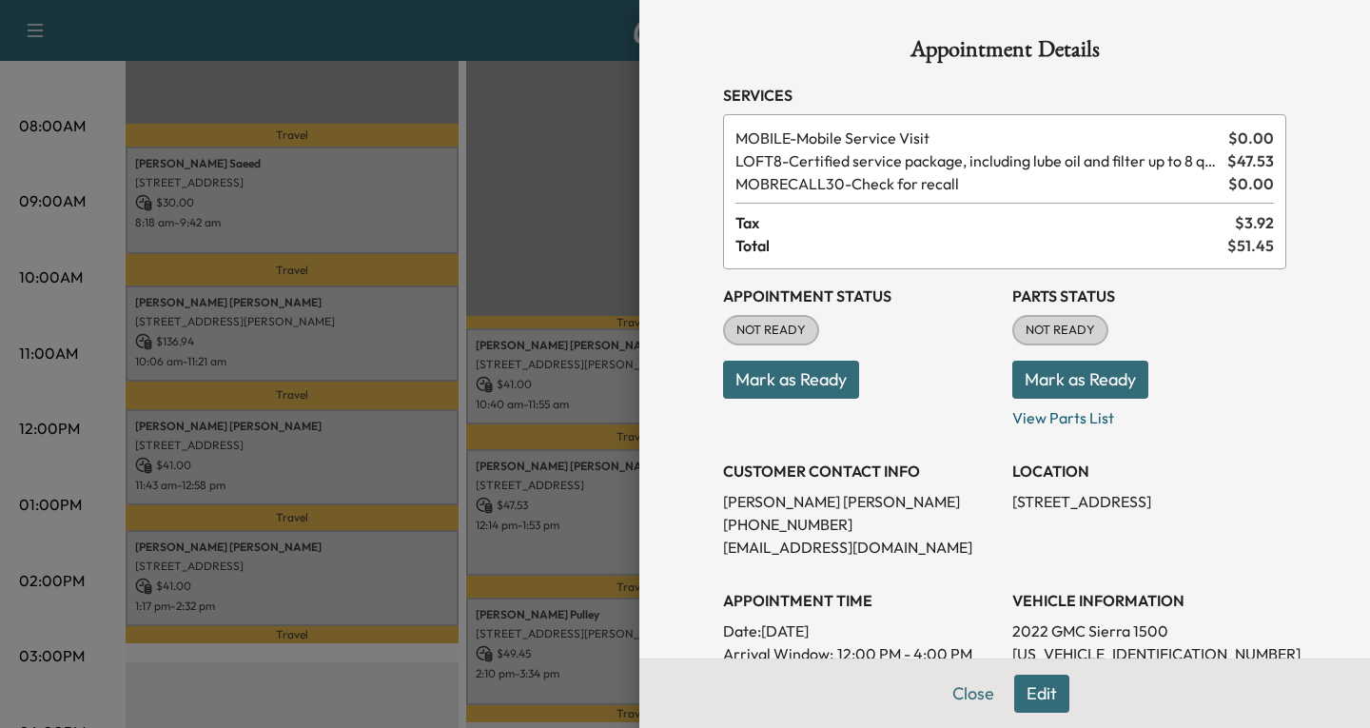
click at [519, 184] on div at bounding box center [685, 364] width 1370 height 728
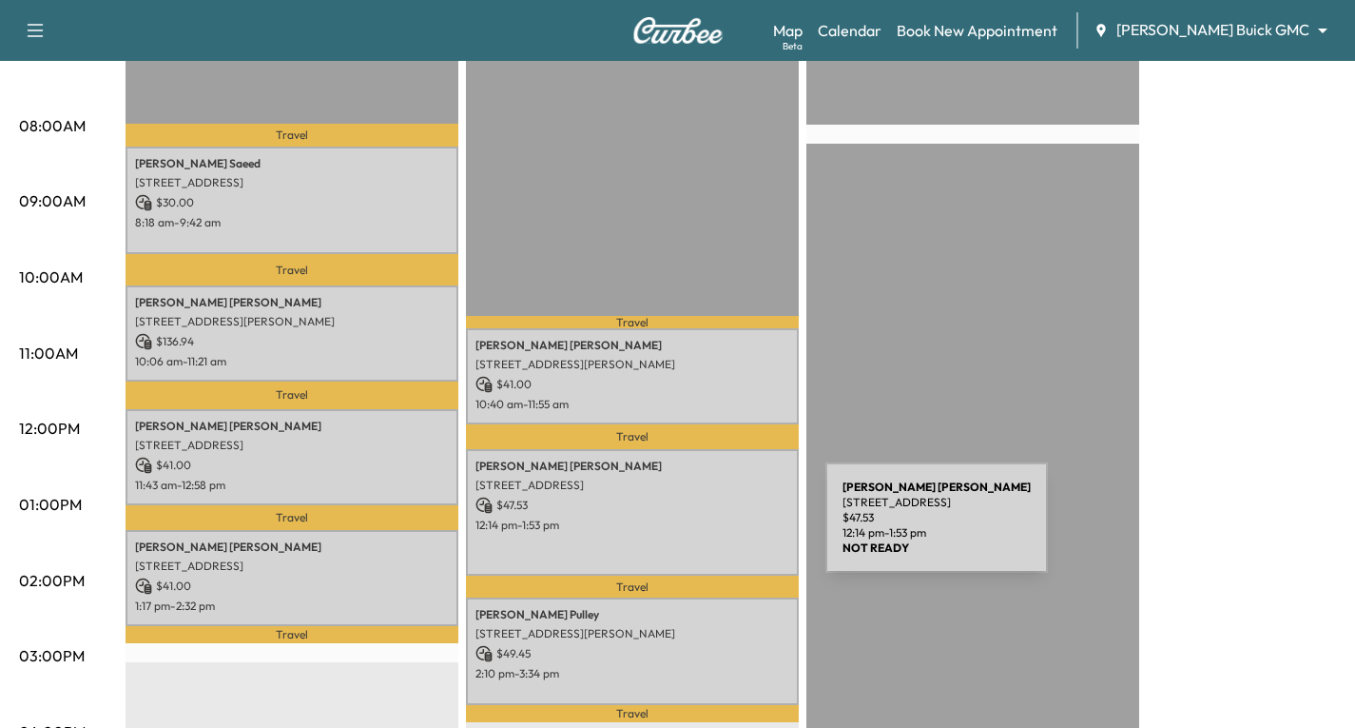
click at [683, 529] on div "[PERSON_NAME] [STREET_ADDRESS][PERSON_NAME] $ 47.53 12:14 pm - 1:53 pm" at bounding box center [632, 512] width 333 height 126
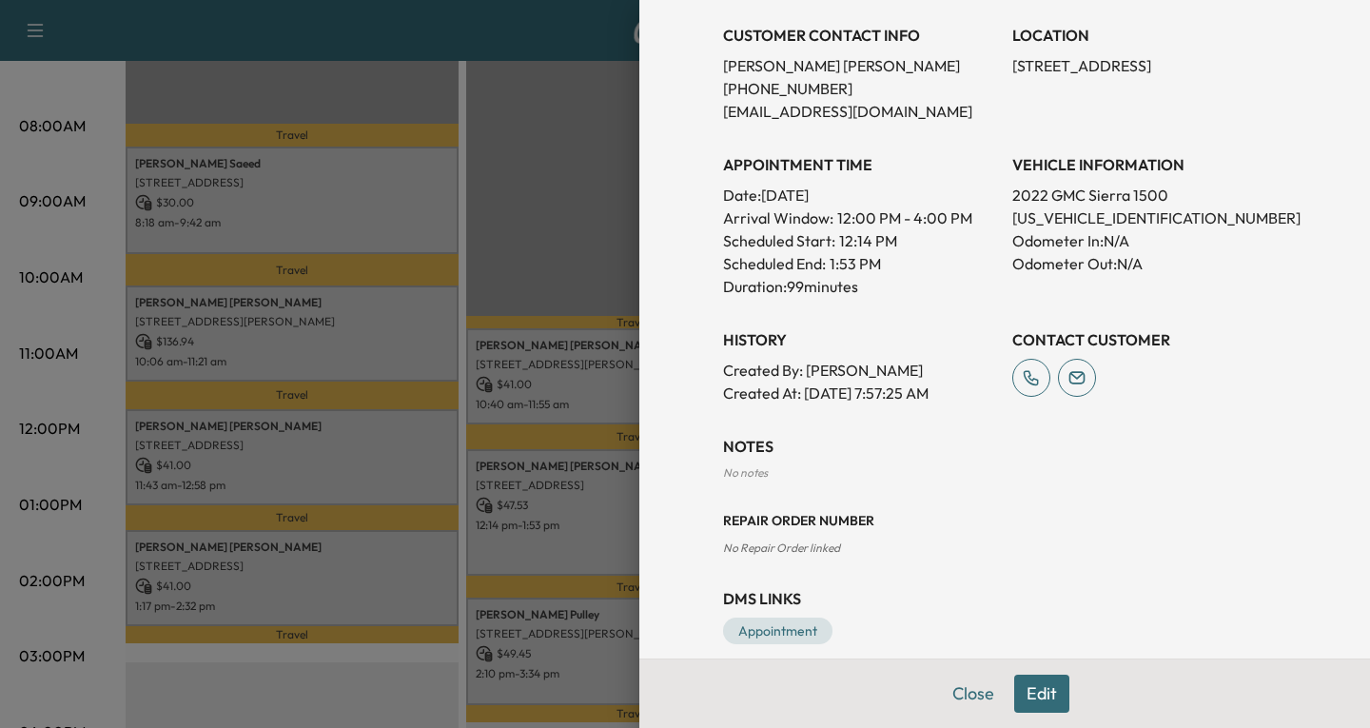
scroll to position [459, 0]
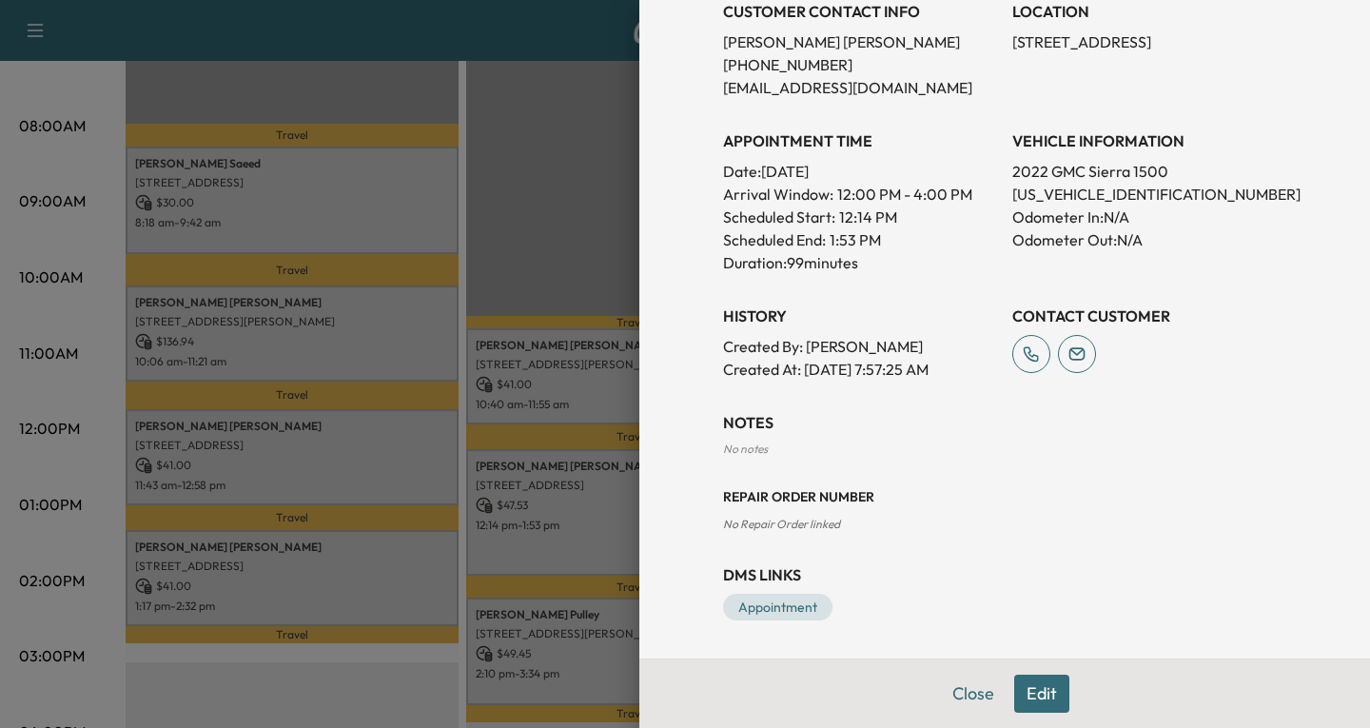
click at [1023, 698] on button "Edit" at bounding box center [1041, 693] width 55 height 38
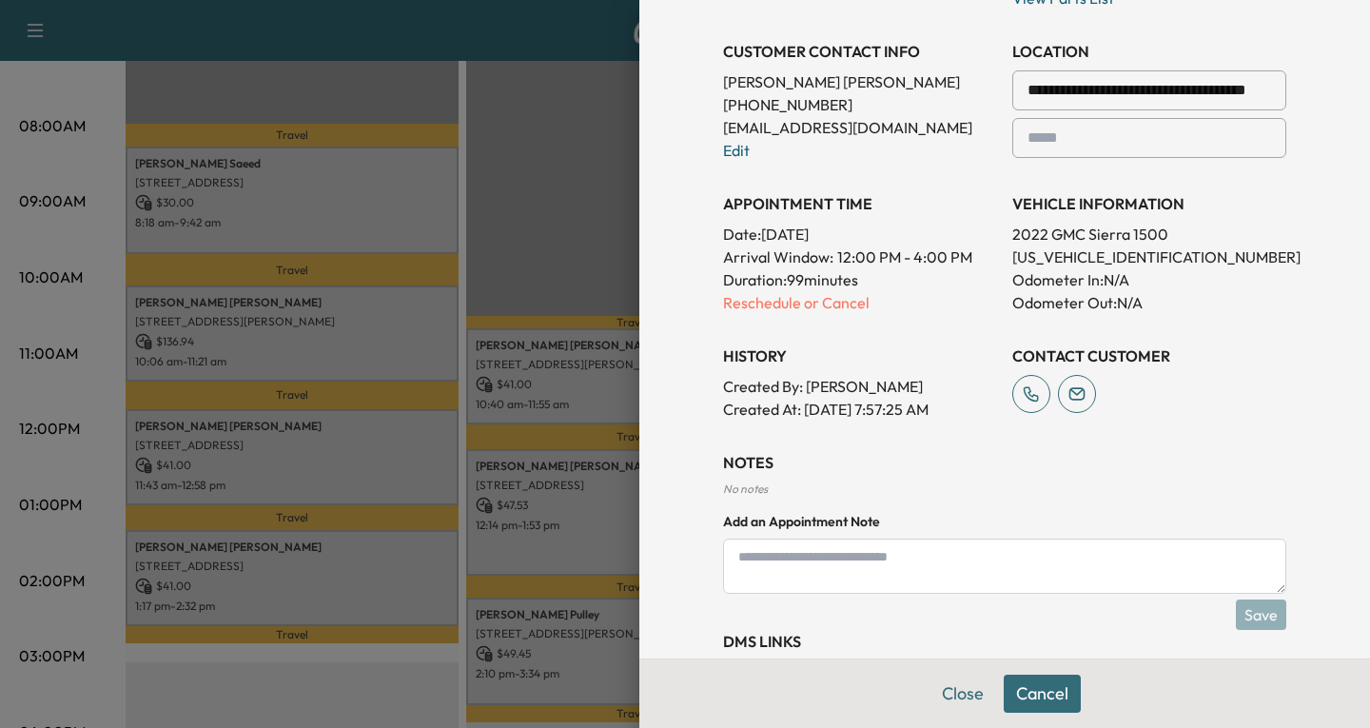
scroll to position [499, 0]
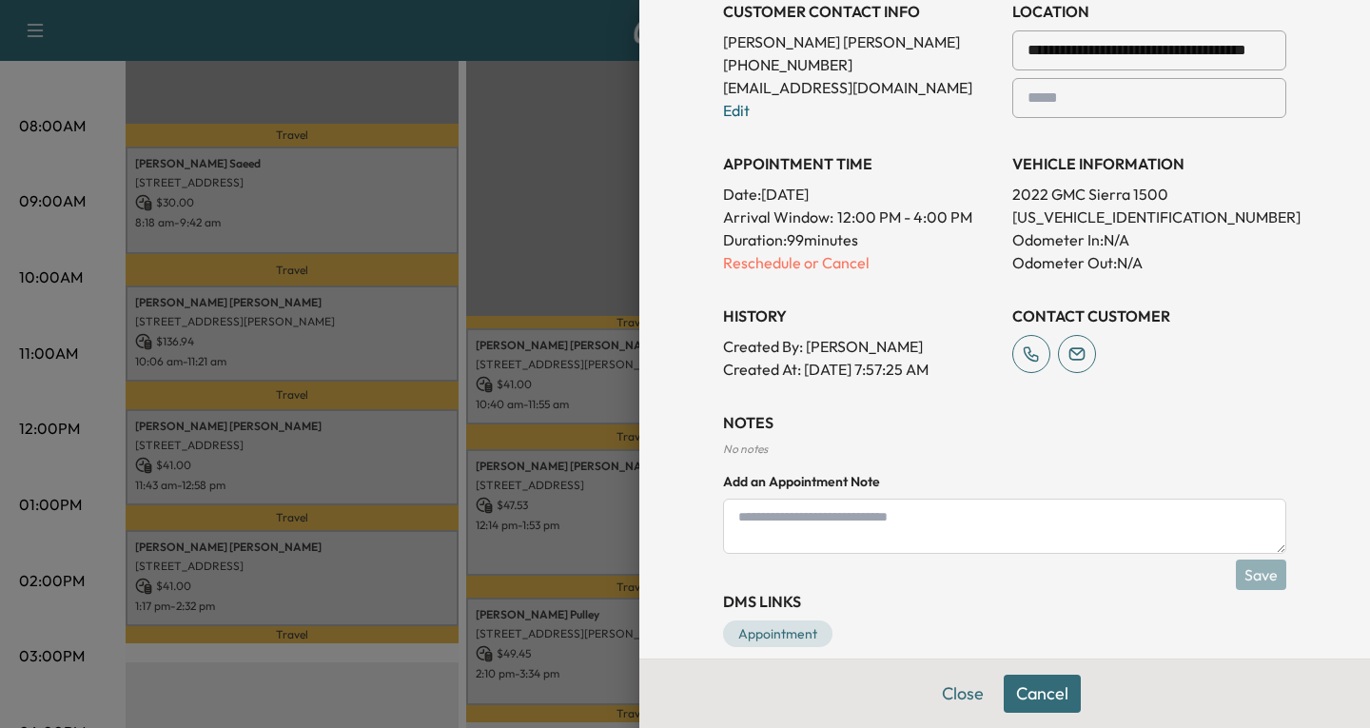
click at [748, 520] on textarea at bounding box center [1004, 525] width 563 height 55
type textarea "******"
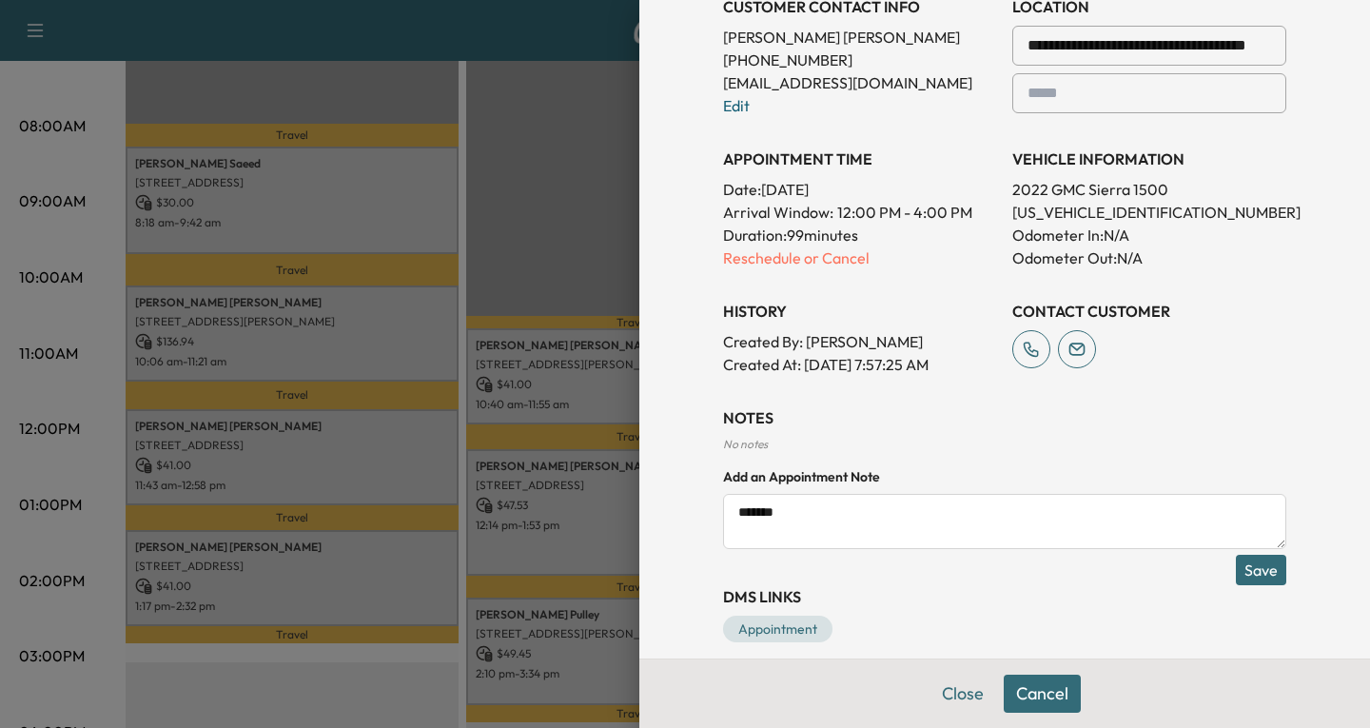
scroll to position [526, 0]
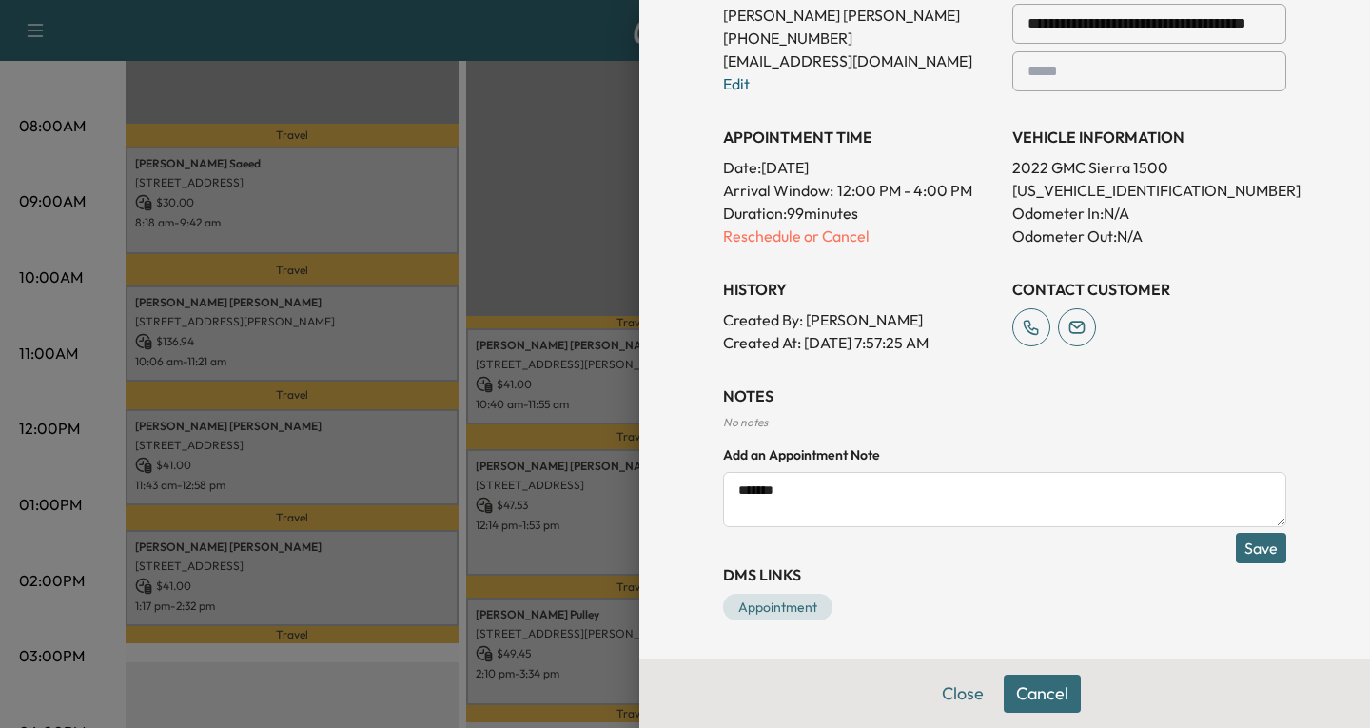
click at [781, 496] on textarea "******" at bounding box center [1004, 499] width 563 height 55
type textarea "**********"
click at [1244, 546] on button "Save" at bounding box center [1260, 548] width 50 height 30
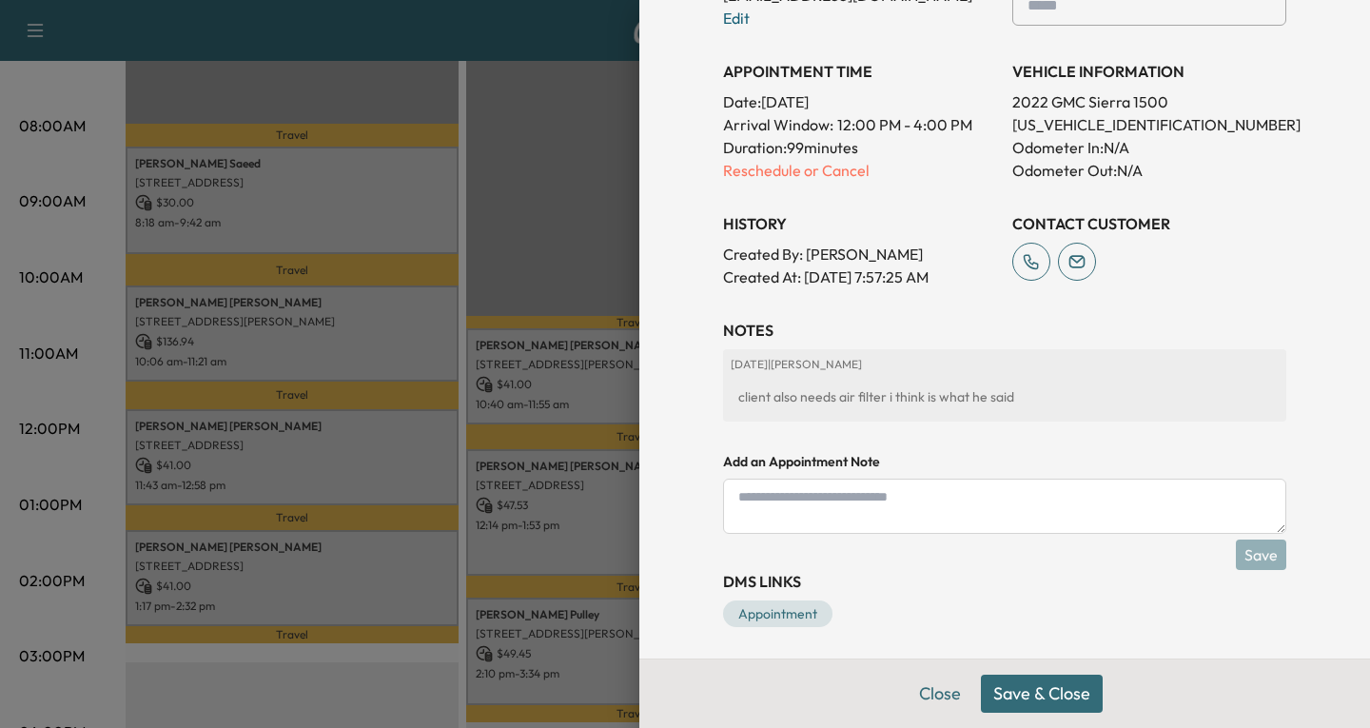
scroll to position [598, 0]
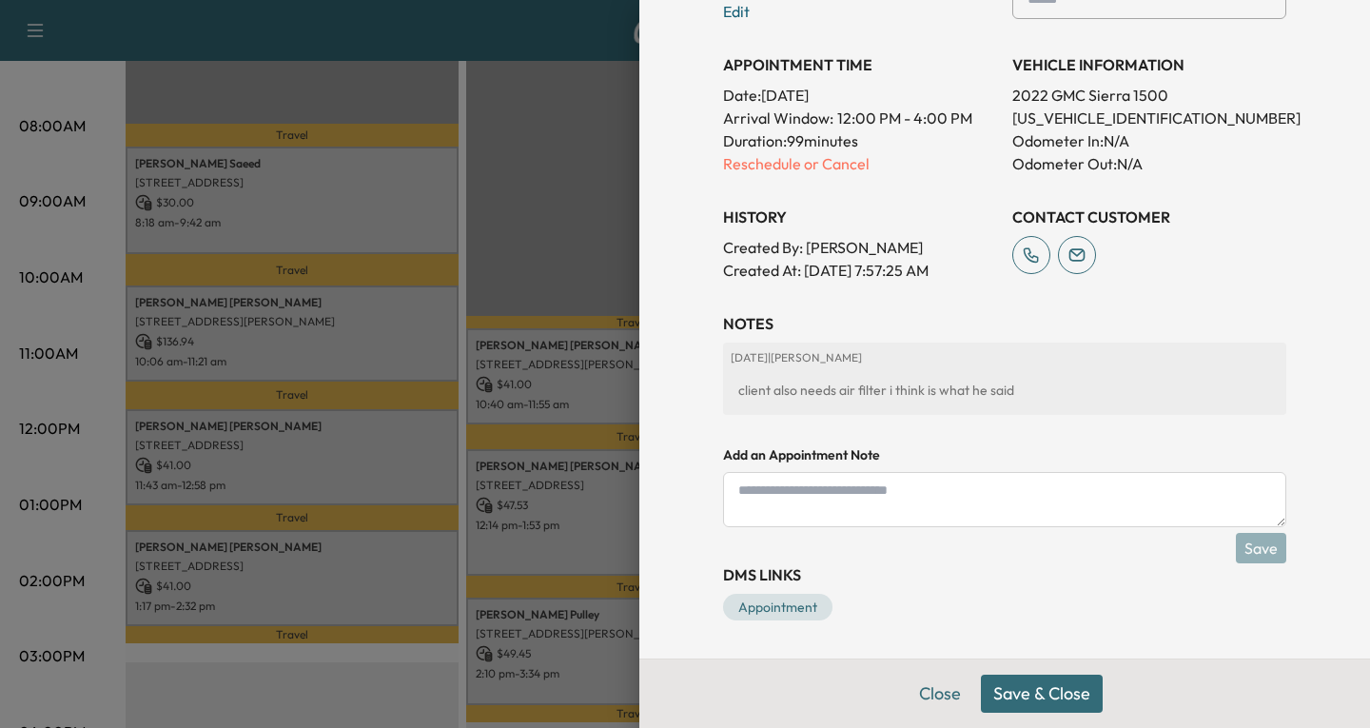
click at [767, 487] on textarea at bounding box center [1004, 499] width 563 height 55
type textarea "**********"
click at [1235, 555] on button "Save" at bounding box center [1260, 548] width 50 height 30
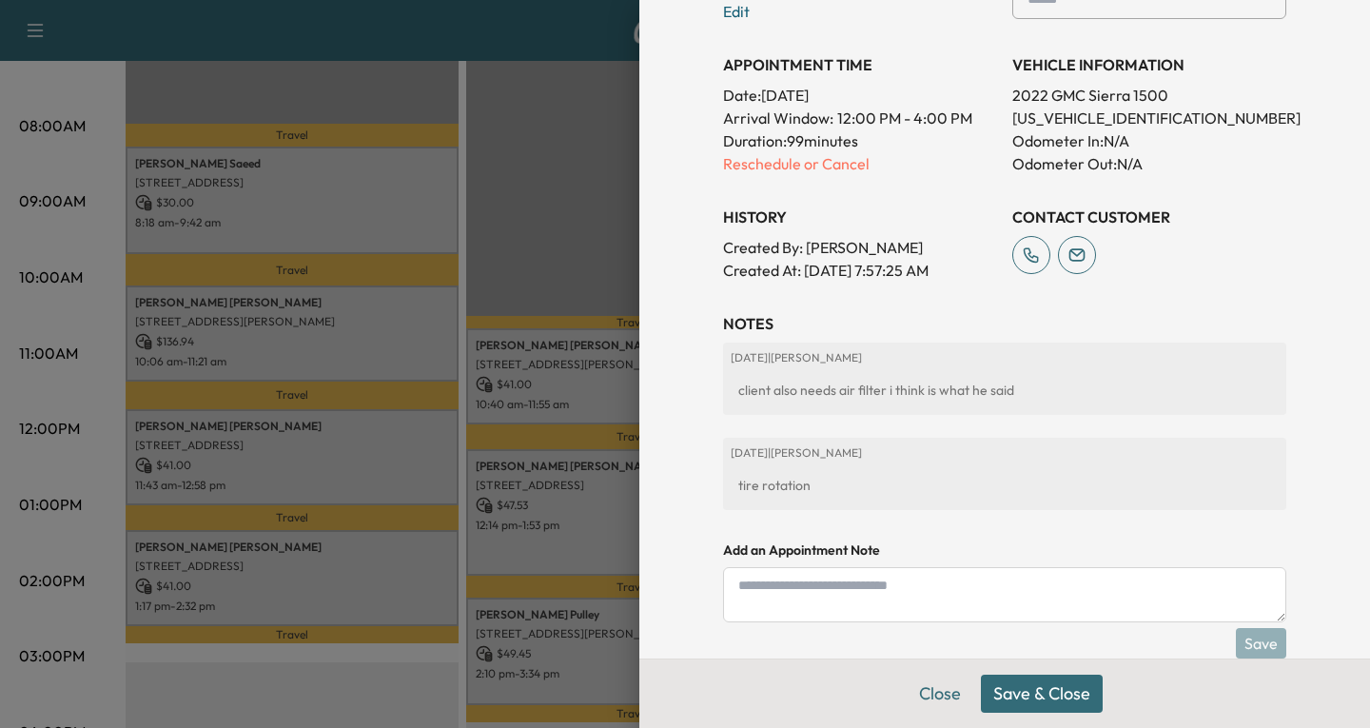
click at [1051, 696] on button "Save & Close" at bounding box center [1042, 693] width 122 height 38
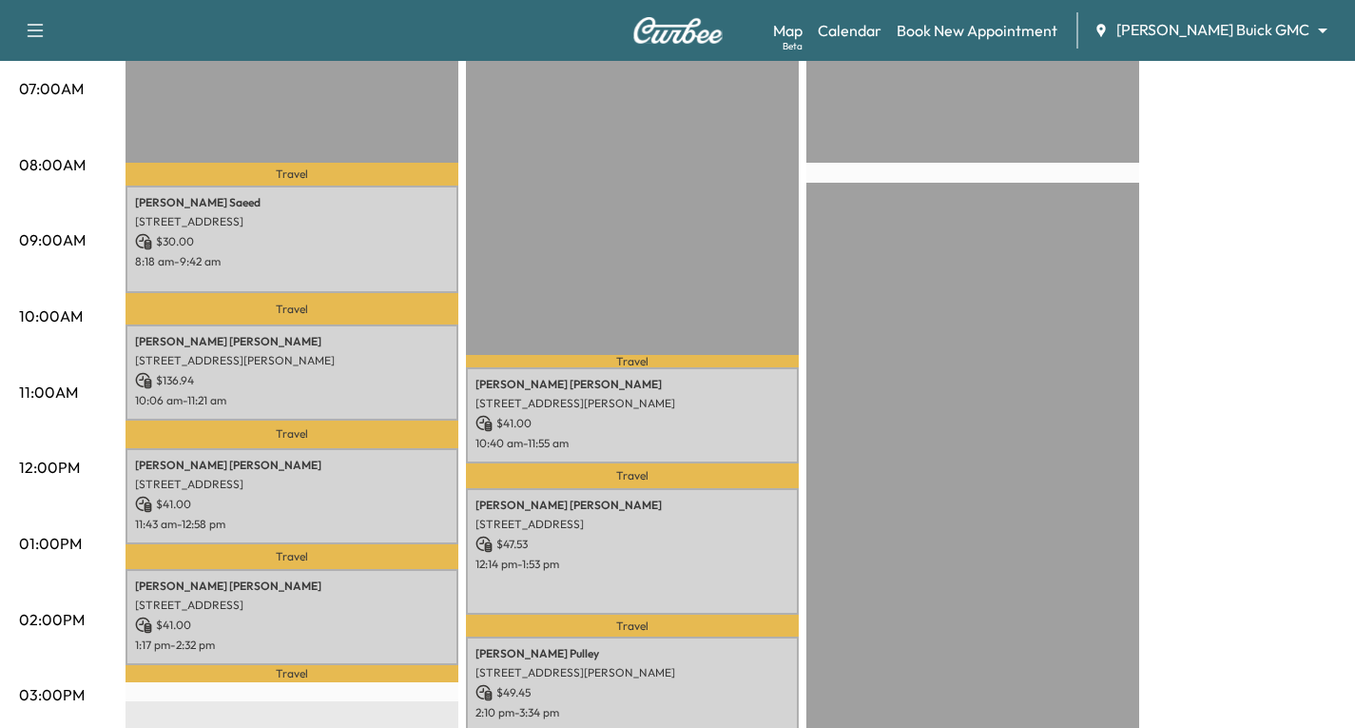
scroll to position [476, 0]
